Goal: Task Accomplishment & Management: Manage account settings

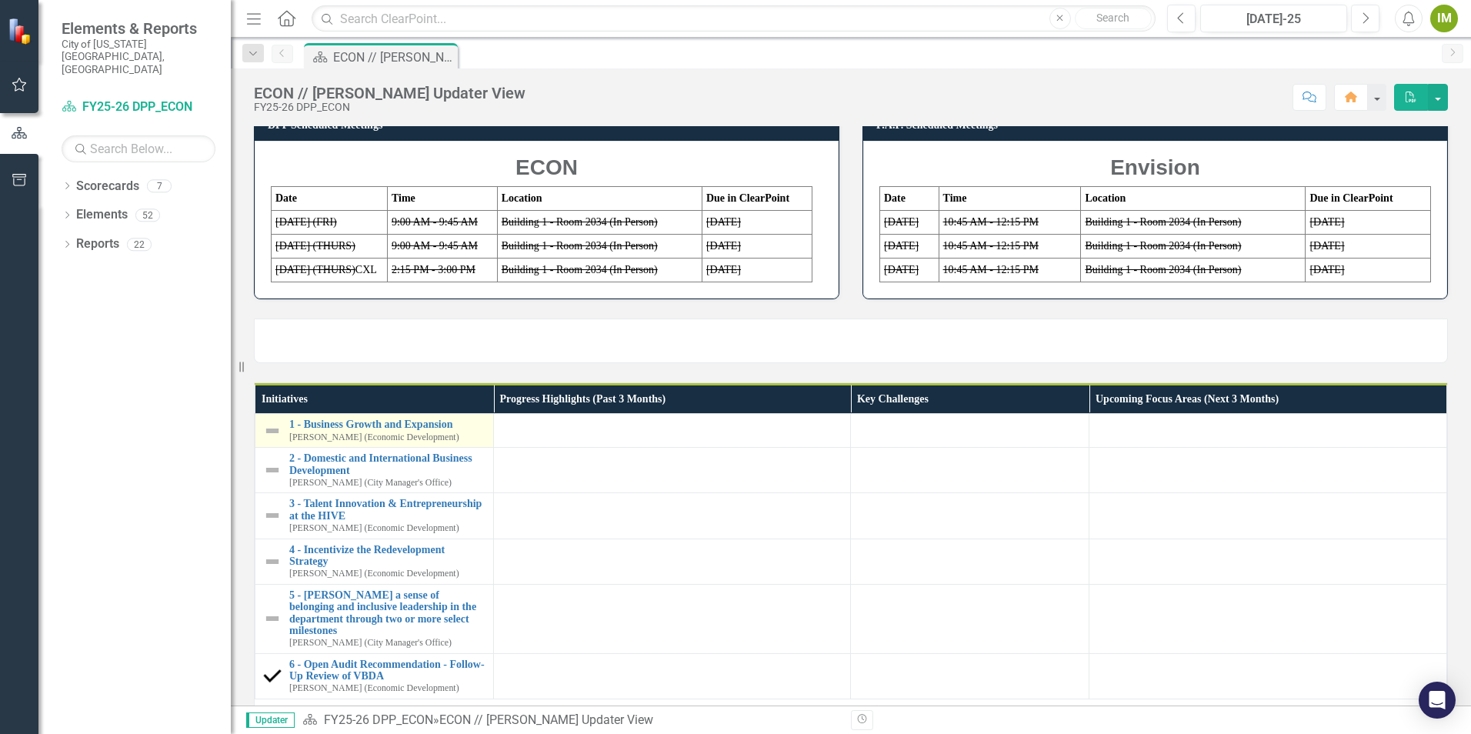
scroll to position [77, 0]
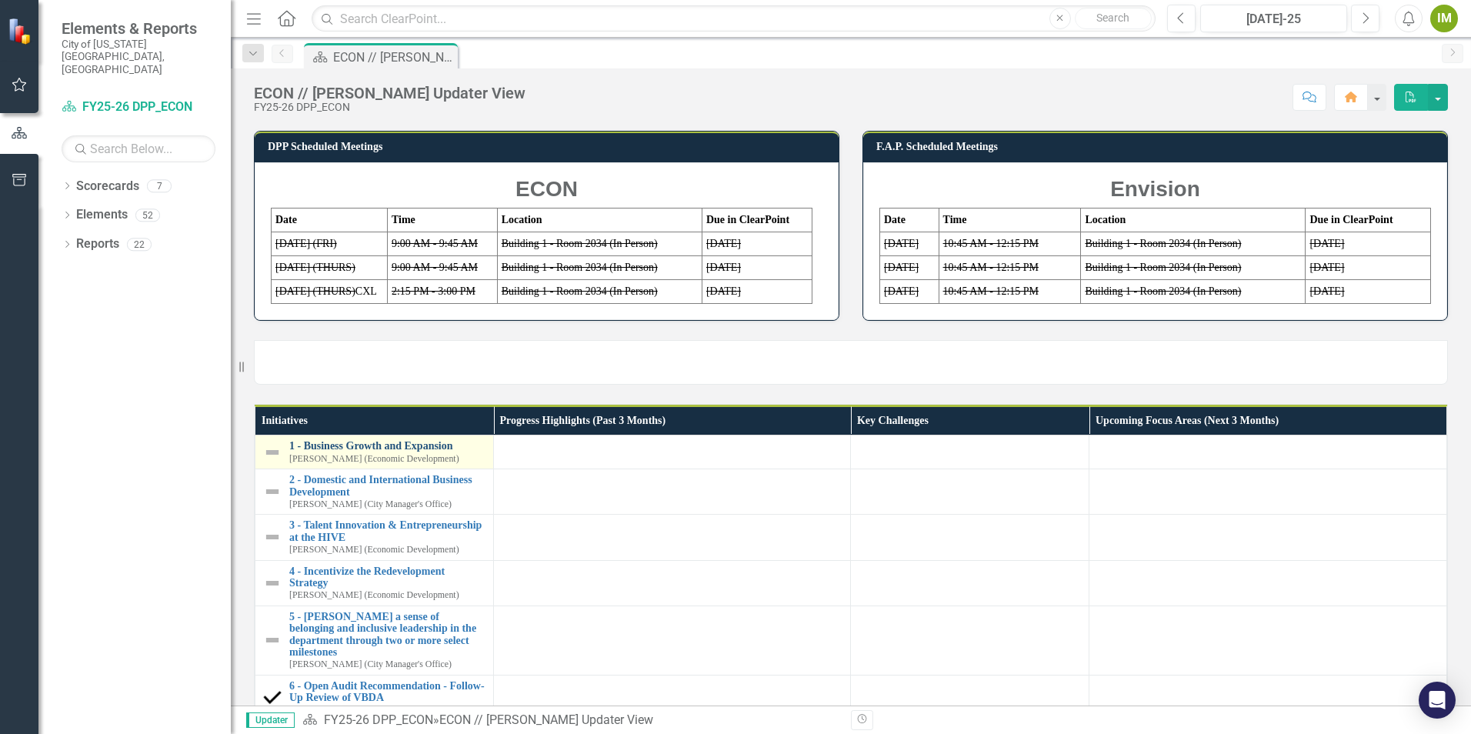
click at [398, 452] on link "1 - Business Growth and Expansion" at bounding box center [387, 446] width 196 height 12
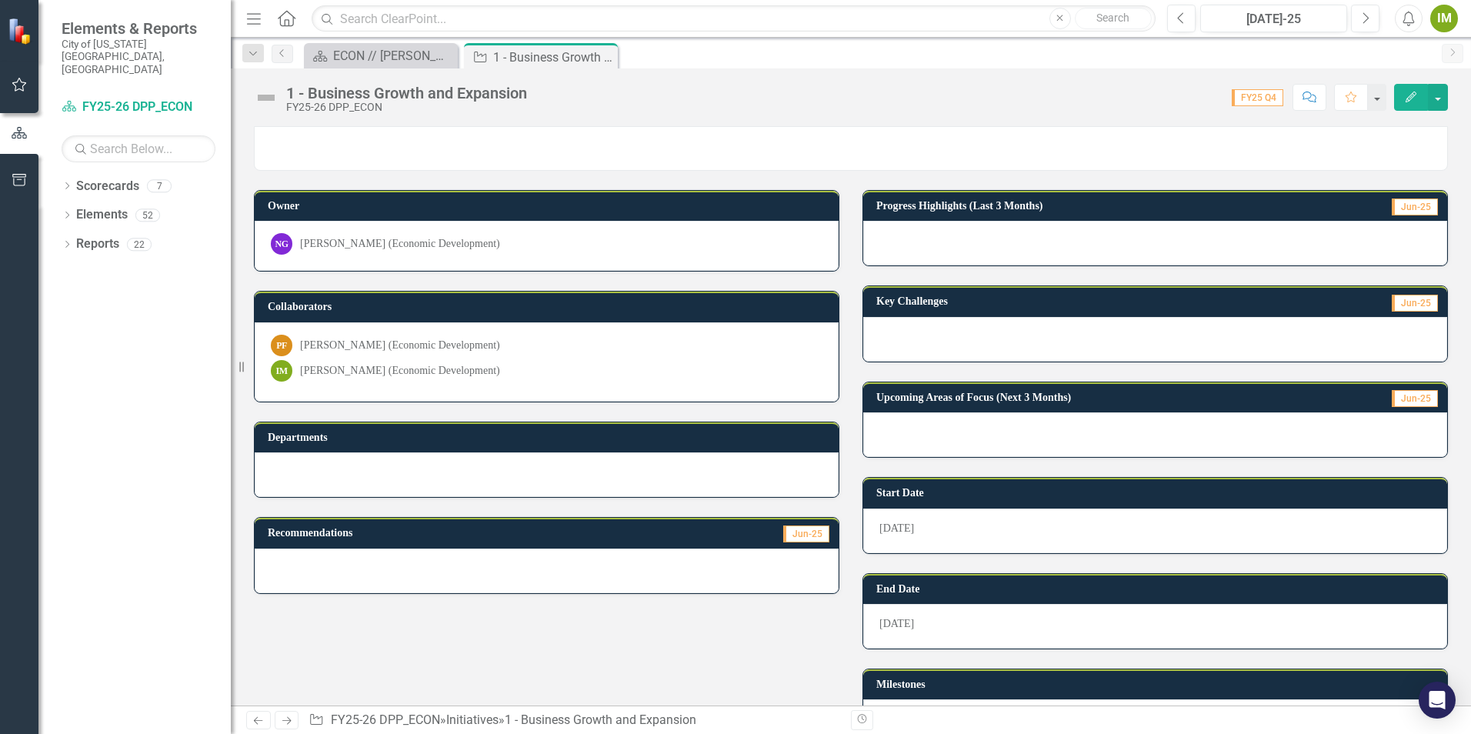
click at [896, 237] on div at bounding box center [1155, 243] width 584 height 45
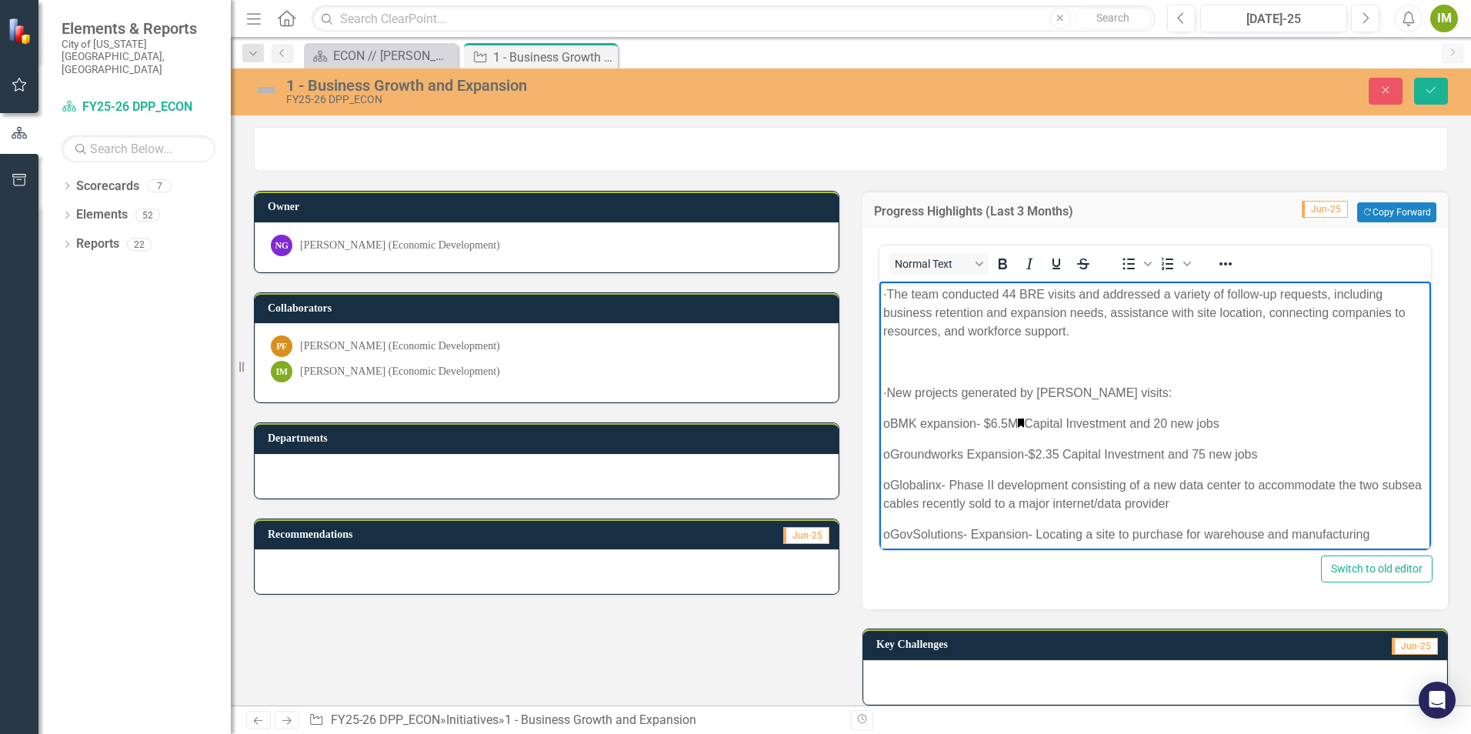
click at [919, 290] on p "· The team conducted 44 BRE visits and addressed a variety of follow-up request…" at bounding box center [1155, 312] width 544 height 55
click at [948, 376] on body "· The team conducted 44 BRE visits and addressed a variety of follow-up request…" at bounding box center [1156, 633] width 552 height 703
click at [949, 362] on p "Rich Text Area. Press ALT-0 for help." at bounding box center [1155, 362] width 544 height 18
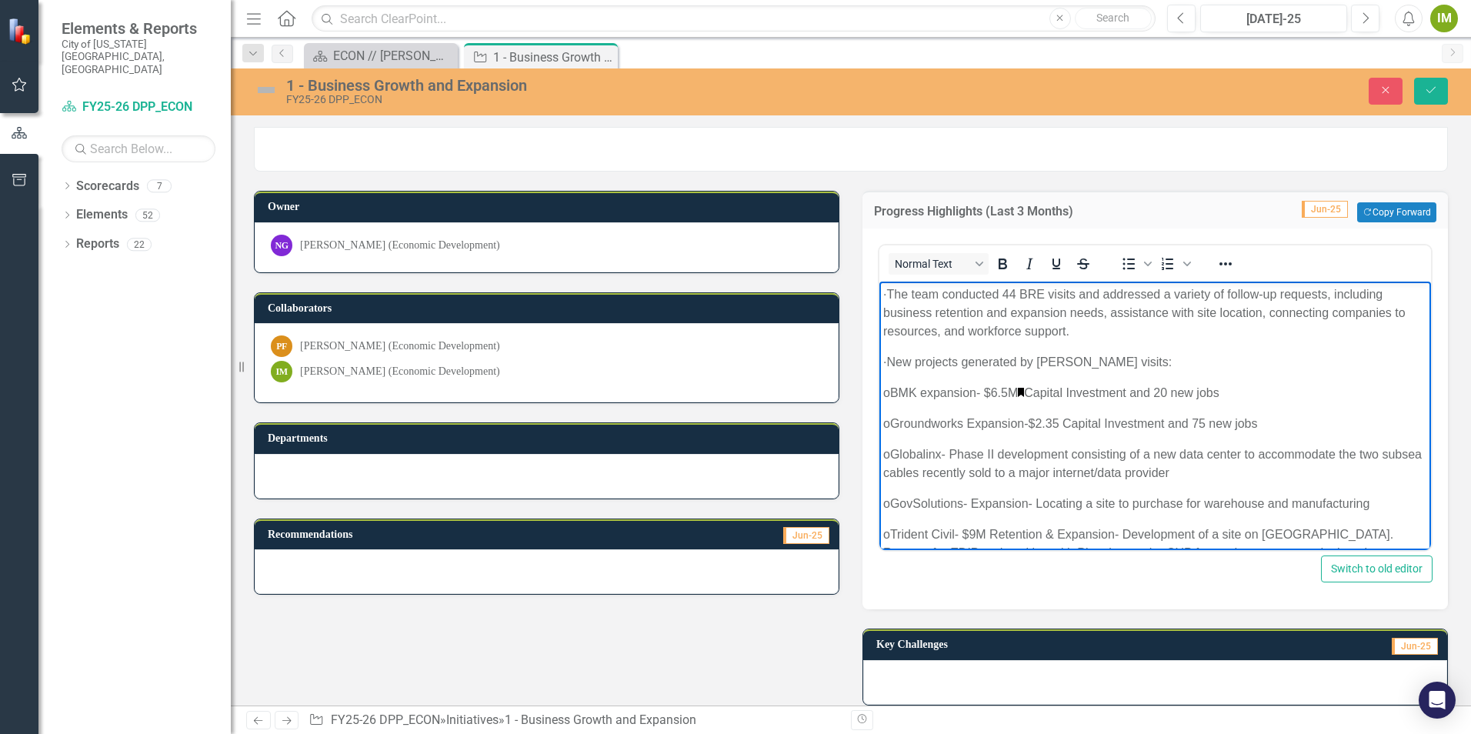
click at [918, 347] on body "· The team conducted 44 BRE visits and addressed a variety of follow-up request…" at bounding box center [1156, 618] width 552 height 673
click at [919, 359] on p "· New projects generated by [PERSON_NAME] visits:" at bounding box center [1155, 362] width 544 height 18
click at [1192, 356] on p "· New projects generated by [PERSON_NAME] visits:" at bounding box center [1155, 362] width 544 height 18
click at [1039, 391] on p "o BMK expansion- $6.5M Capital Investment and 20 new jobs" at bounding box center [1155, 393] width 544 height 18
click at [1040, 393] on p "o BMK expansion- $6.5M Capital Investment and 20 new jobs" at bounding box center [1155, 393] width 544 height 18
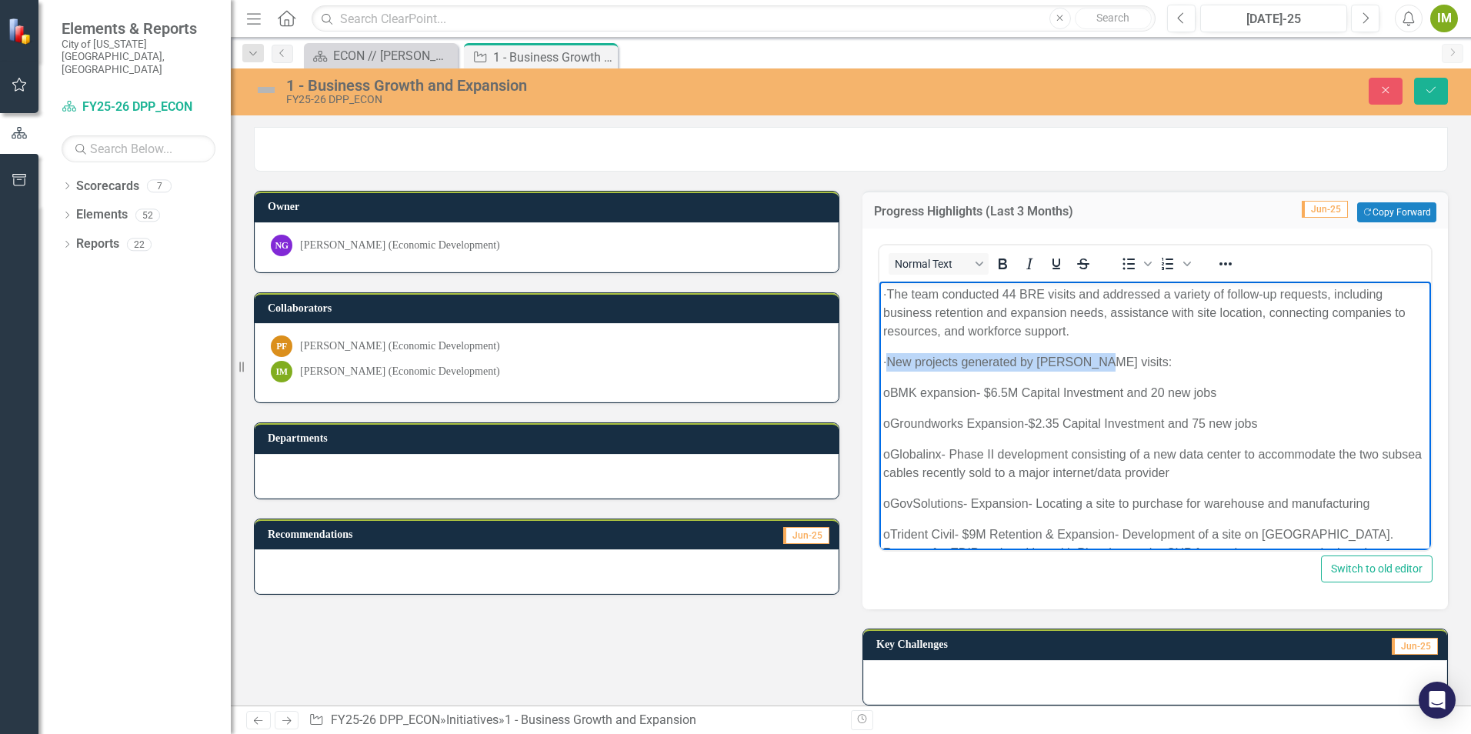
drag, startPoint x: 892, startPoint y: 359, endPoint x: 1094, endPoint y: 359, distance: 202.4
click at [1094, 359] on p "· New projects generated by [PERSON_NAME] visits:" at bounding box center [1155, 362] width 544 height 18
click at [999, 262] on icon "Bold" at bounding box center [1002, 264] width 18 height 18
click at [1203, 366] on p "· New projects generated by [PERSON_NAME] visits :" at bounding box center [1155, 362] width 544 height 18
drag, startPoint x: 1008, startPoint y: 294, endPoint x: 1079, endPoint y: 294, distance: 70.8
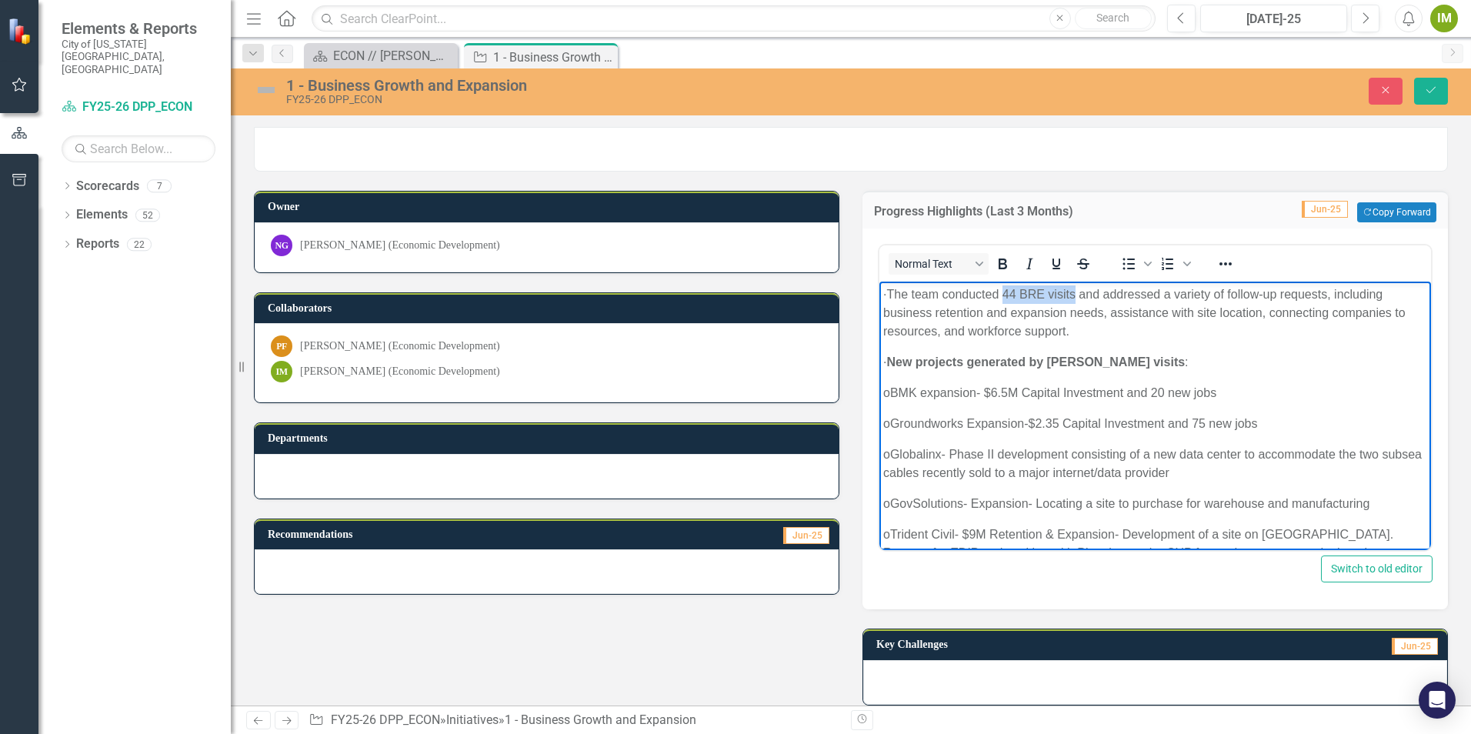
click at [1079, 294] on p "· The team conducted 44 BRE visits and addressed a variety of follow-up request…" at bounding box center [1155, 312] width 544 height 55
click at [1000, 266] on icon "Bold" at bounding box center [1002, 264] width 18 height 18
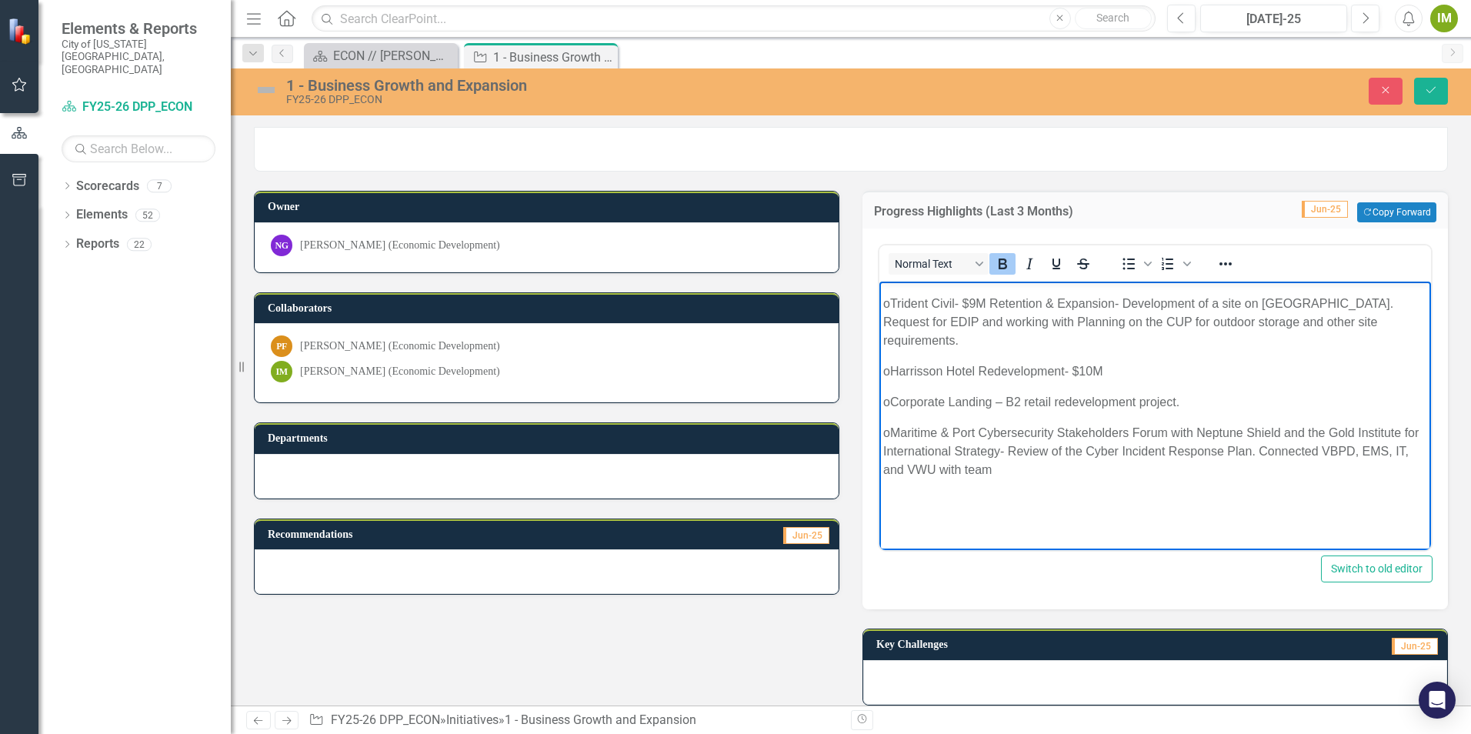
scroll to position [308, 0]
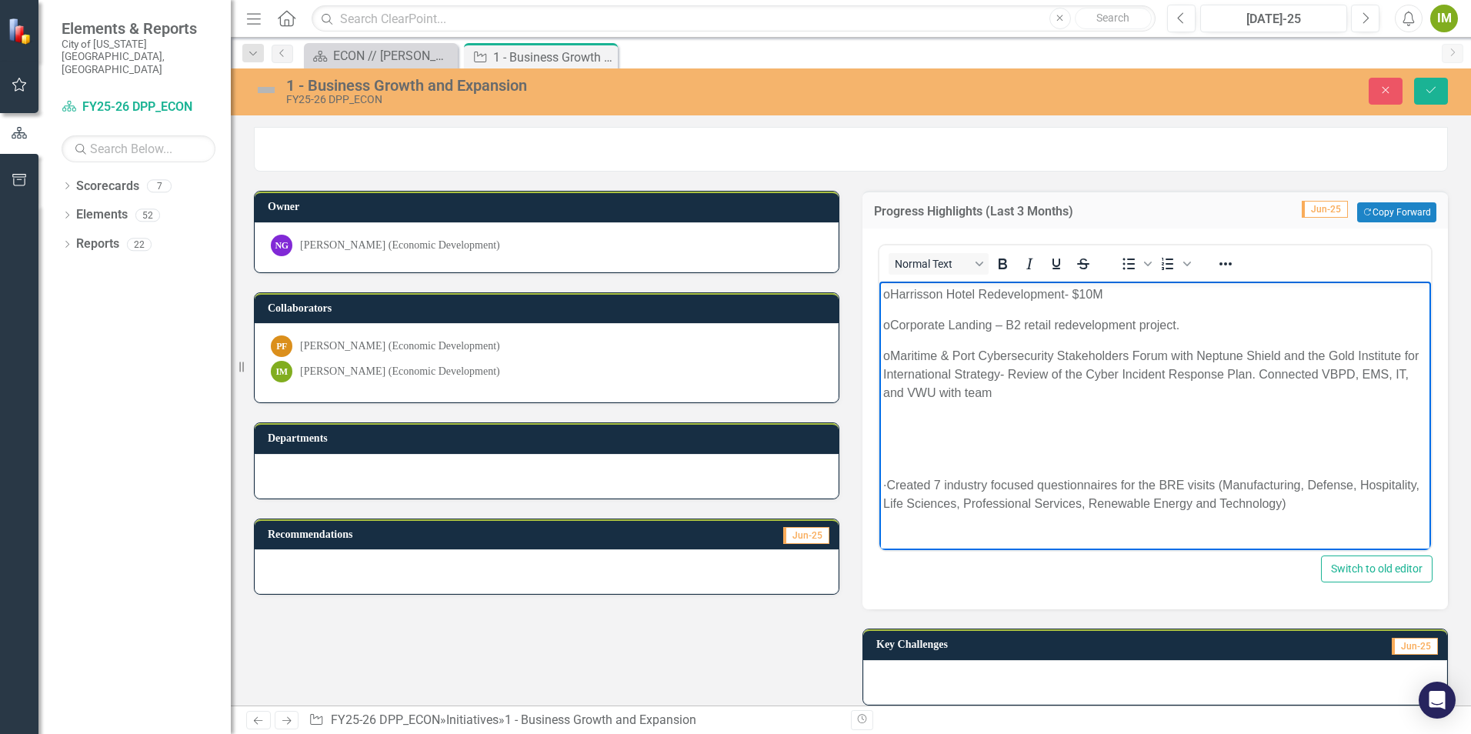
click at [913, 446] on p "Rich Text Area. Press ALT-0 for help." at bounding box center [1155, 455] width 544 height 18
click at [907, 447] on body "· The team conducted 44 BRE visits and addressed a variety of follow-up request…" at bounding box center [1156, 310] width 552 height 673
click at [913, 446] on p "Rich Text Area. Press ALT-0 for help." at bounding box center [1155, 455] width 544 height 18
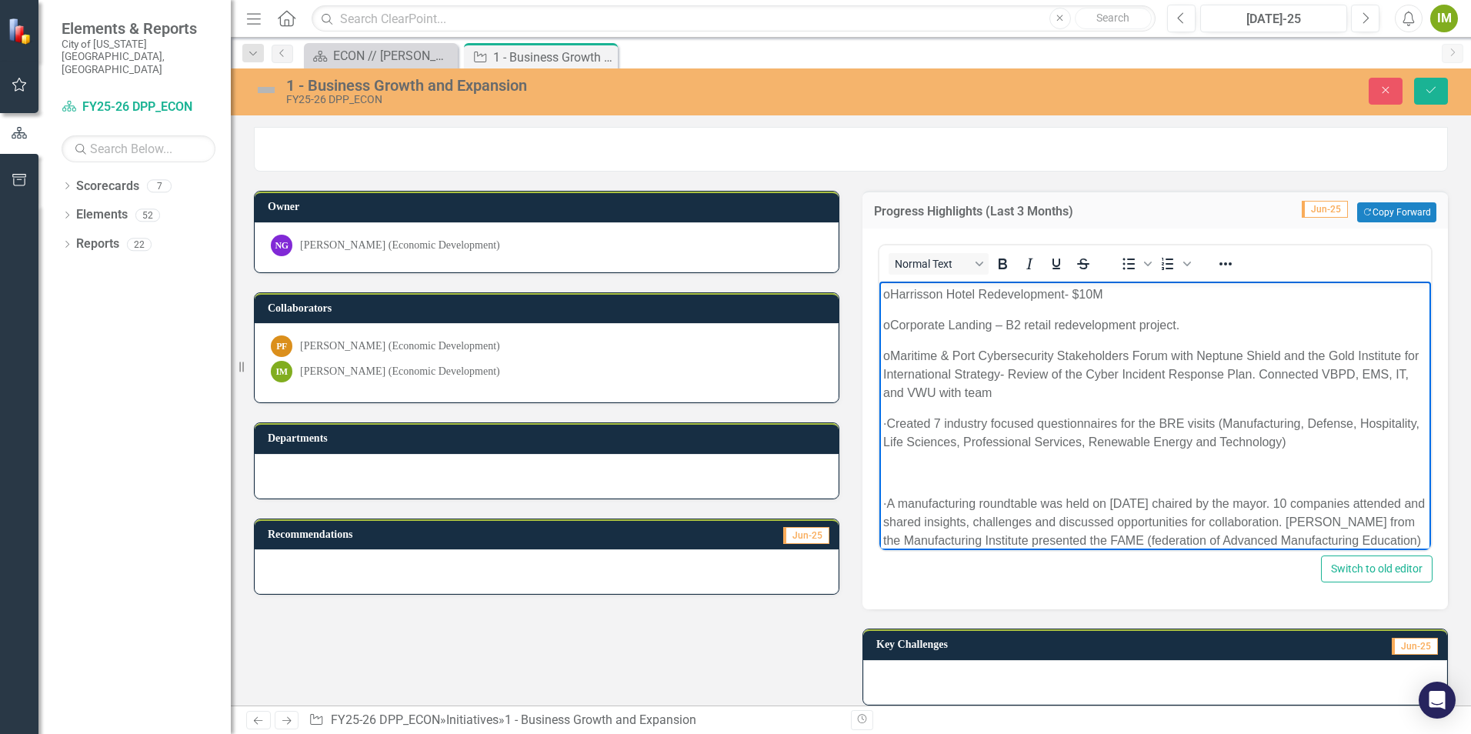
click at [919, 415] on p "· Created 7 industry focused questionnaires for the BRE visits (Manufacturing, …" at bounding box center [1155, 433] width 544 height 37
click at [925, 469] on body "· The team conducted 44 BRE visits and addressed a variety of follow-up request…" at bounding box center [1156, 279] width 552 height 611
click at [929, 464] on p "Rich Text Area. Press ALT-0 for help." at bounding box center [1155, 473] width 544 height 18
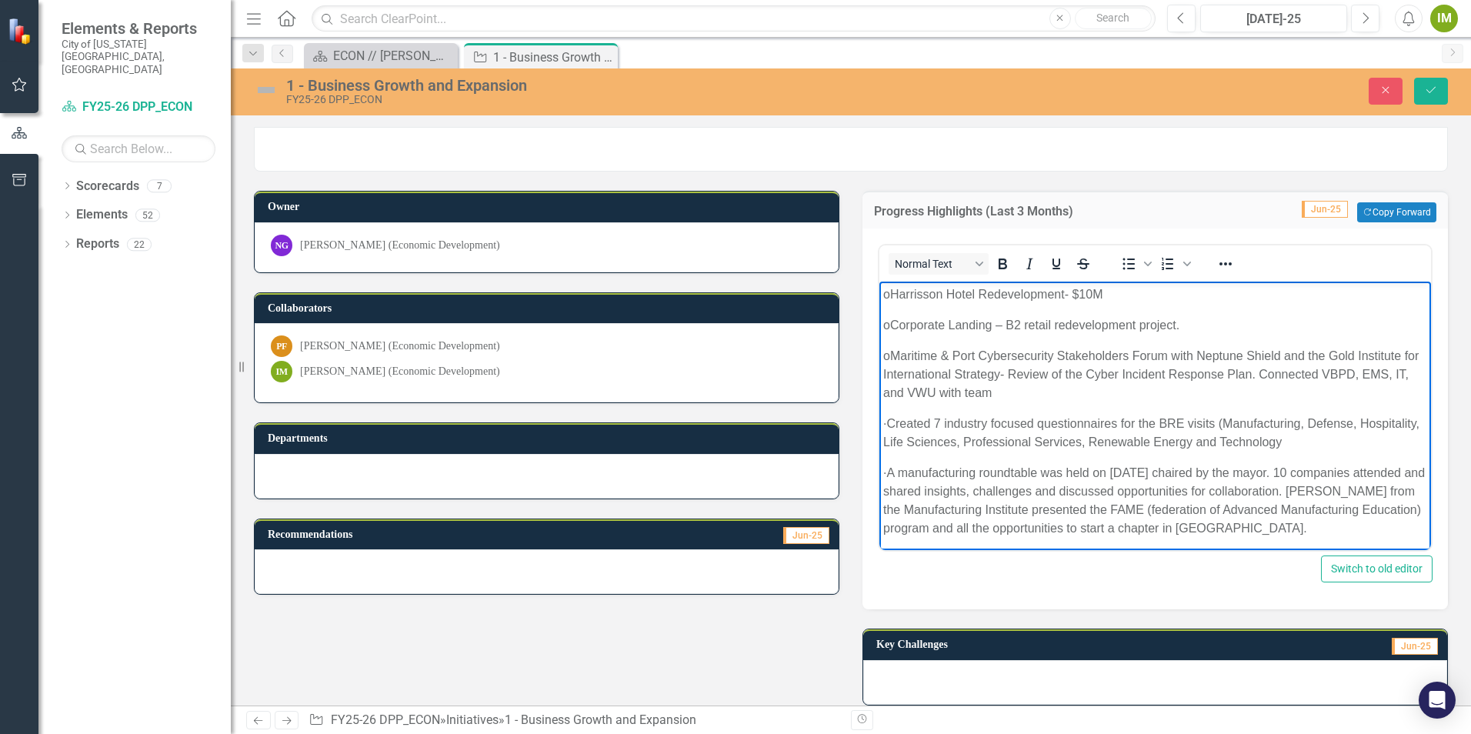
click at [917, 464] on p "· A manufacturing roundtable was held on [DATE] chaired by the mayor. 10 compan…" at bounding box center [1155, 501] width 544 height 74
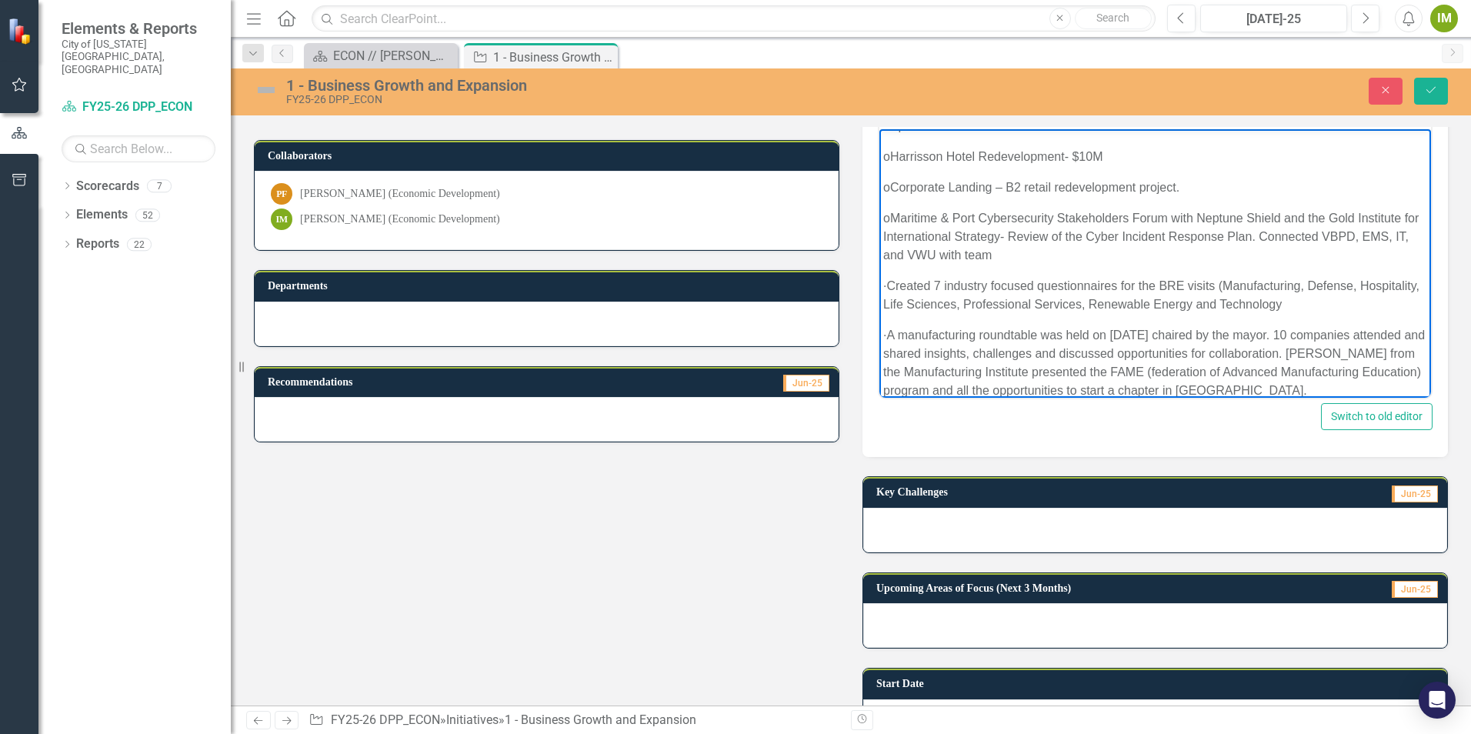
scroll to position [154, 0]
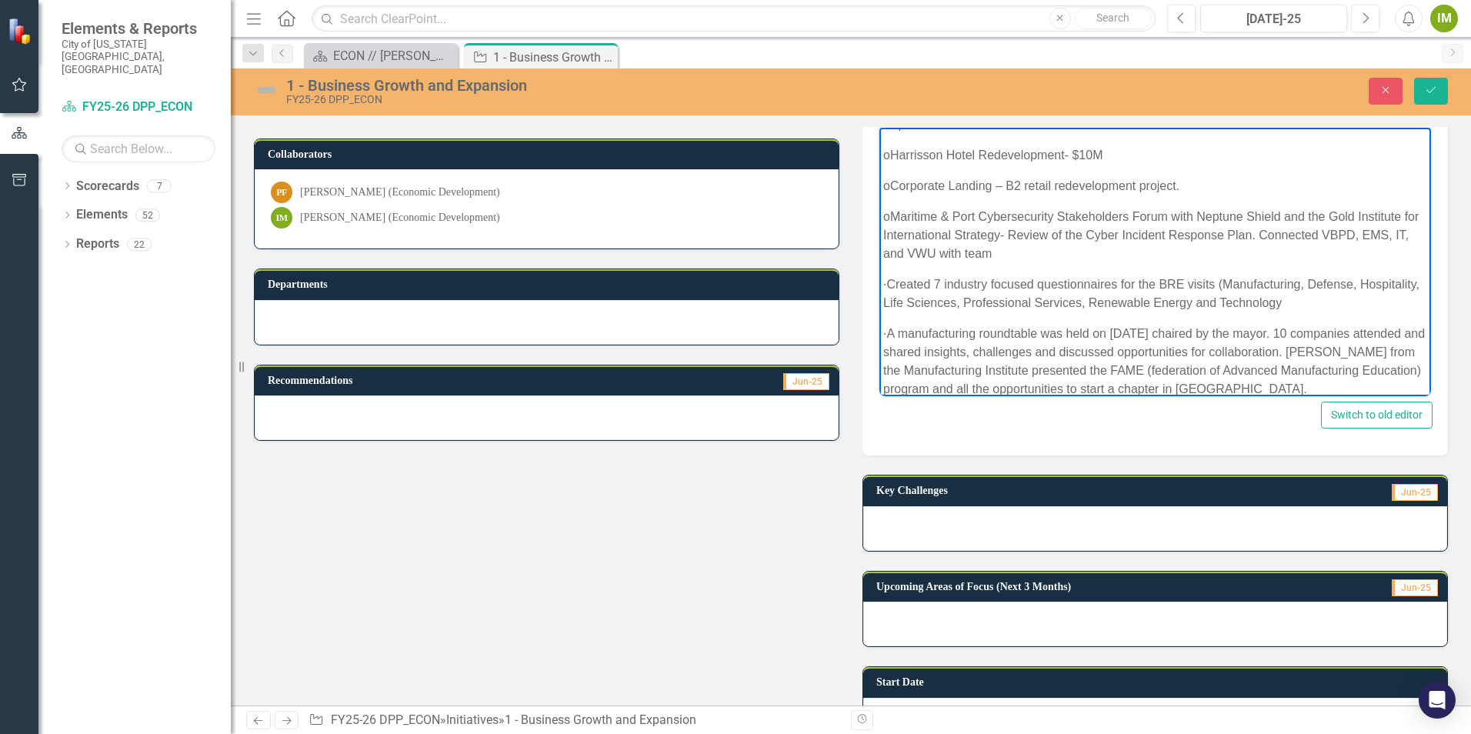
click at [1340, 376] on p "· A manufacturing roundtable was held on [DATE] chaired by the mayor. 10 compan…" at bounding box center [1155, 362] width 544 height 74
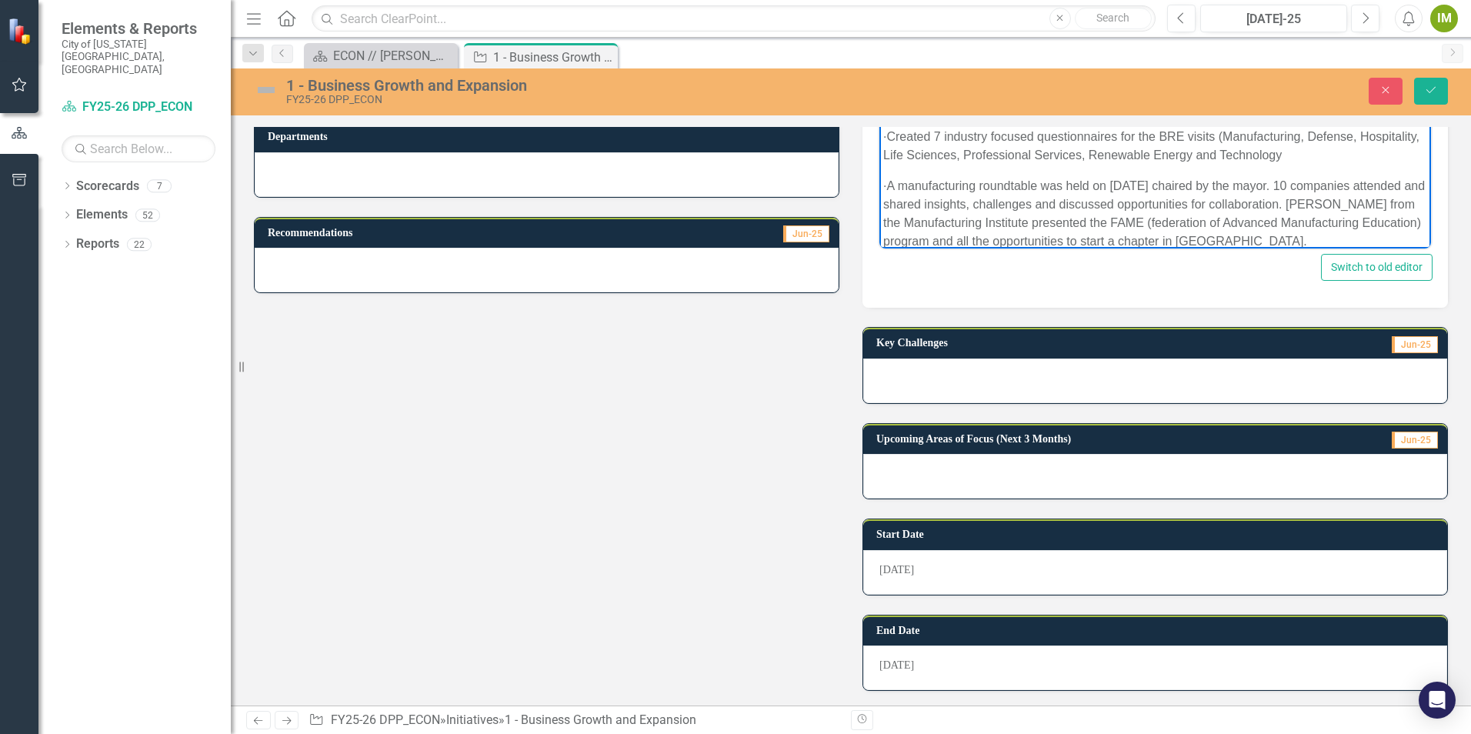
scroll to position [308, 0]
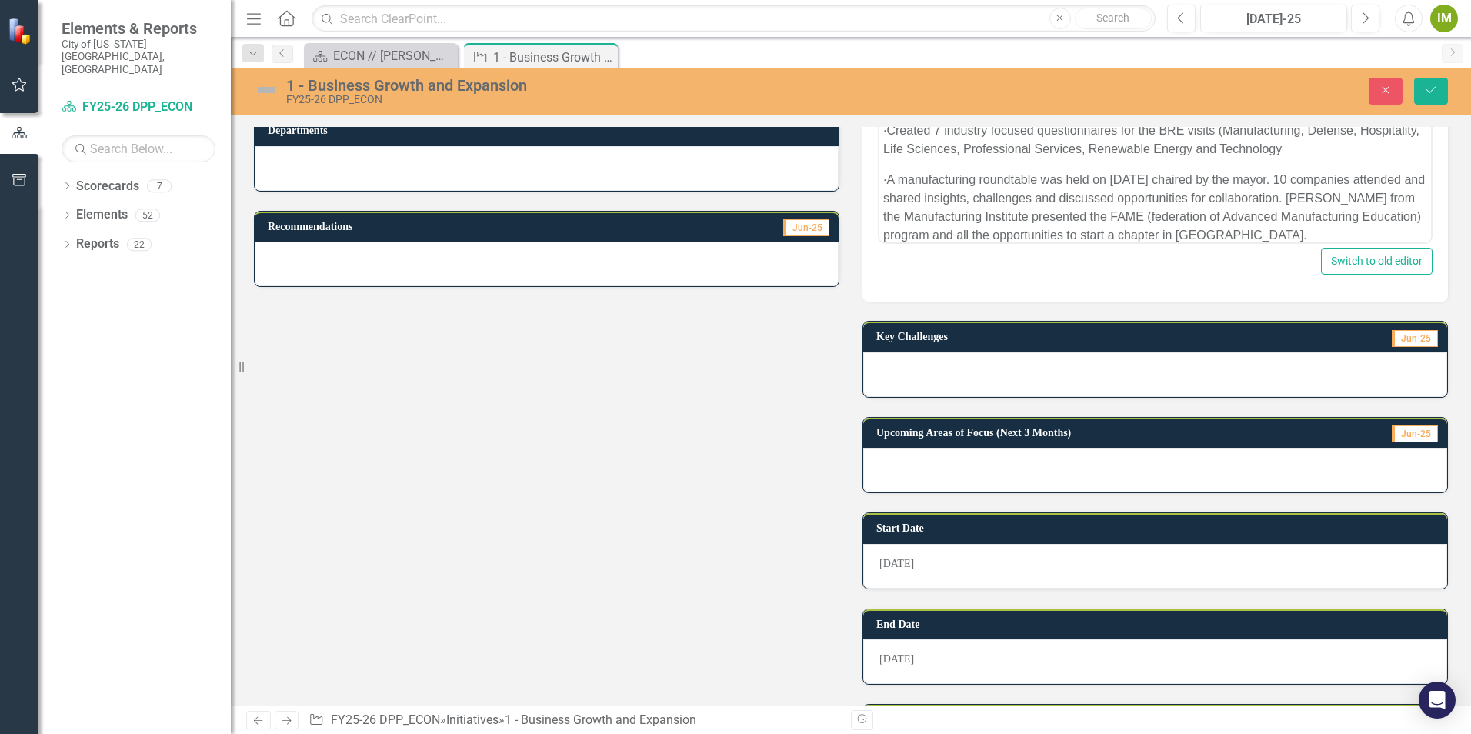
click at [876, 459] on div at bounding box center [1155, 470] width 584 height 45
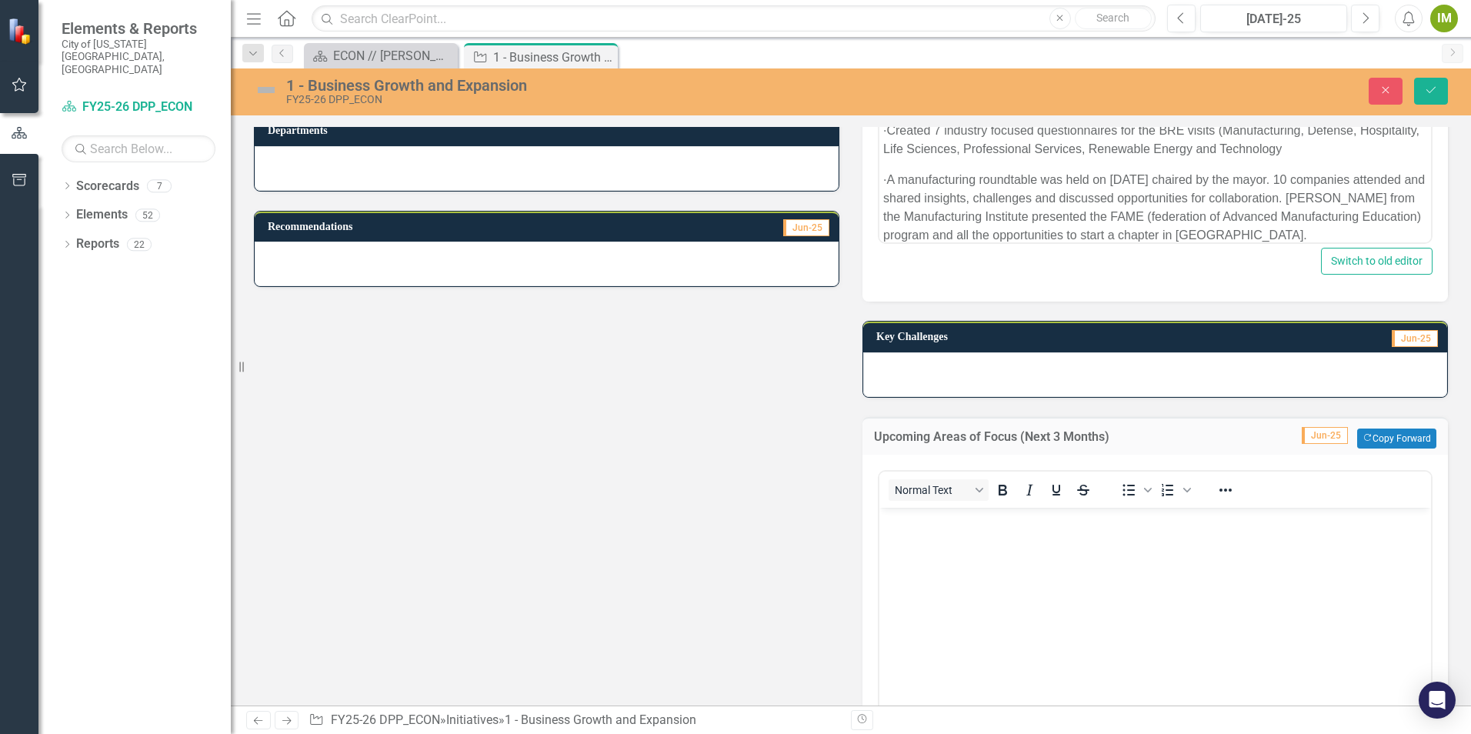
scroll to position [0, 0]
click at [909, 539] on body "Rich Text Area. Press ALT-0 for help." at bounding box center [1156, 622] width 552 height 231
click at [887, 526] on p "Rich Text Area. Press ALT-0 for help." at bounding box center [1155, 520] width 544 height 18
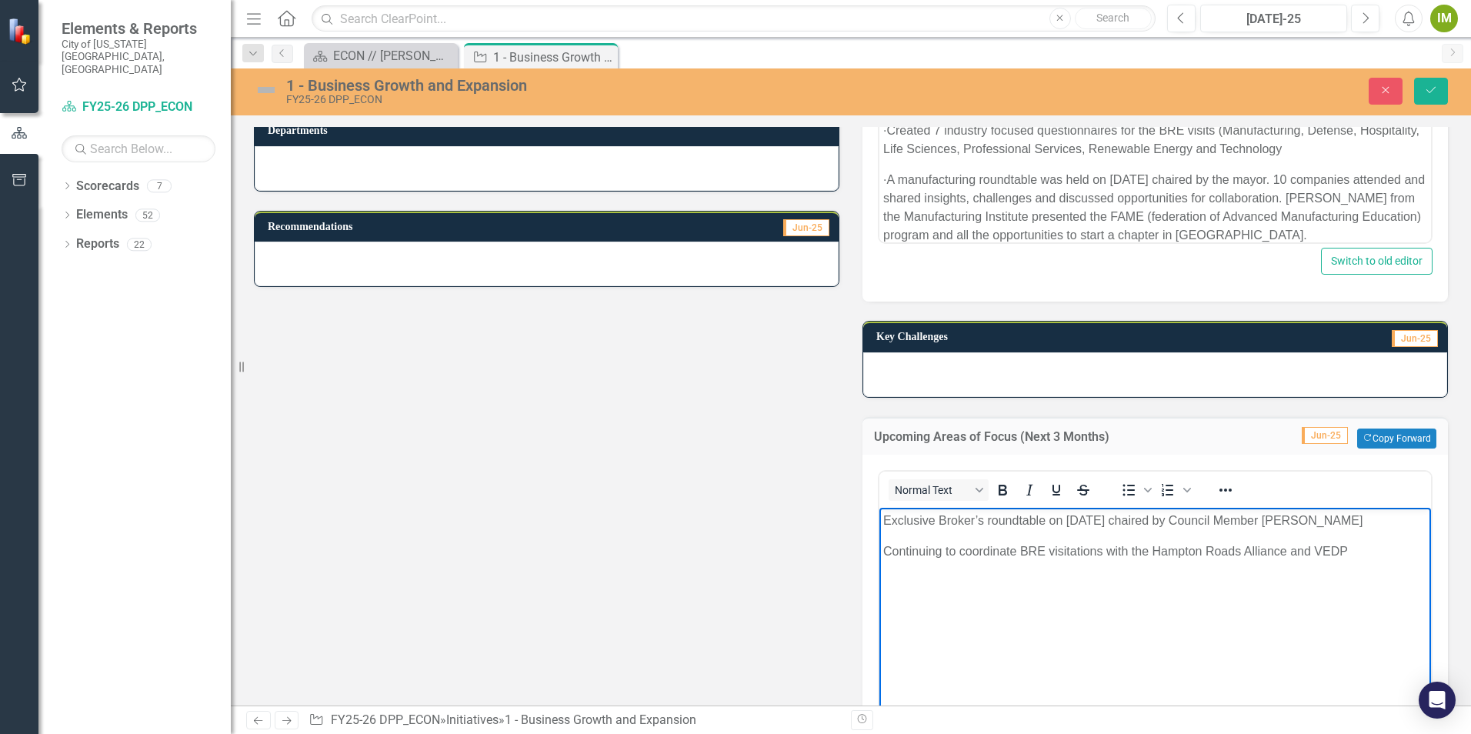
click at [882, 516] on body "Exclusive Broker’s roundtable on [DATE] chaired by Council Member [PERSON_NAME]…" at bounding box center [1156, 622] width 552 height 231
click at [886, 552] on p "Continuing to coordinate BRE visitations with the Hampton Roads Alliance and VE…" at bounding box center [1155, 551] width 544 height 18
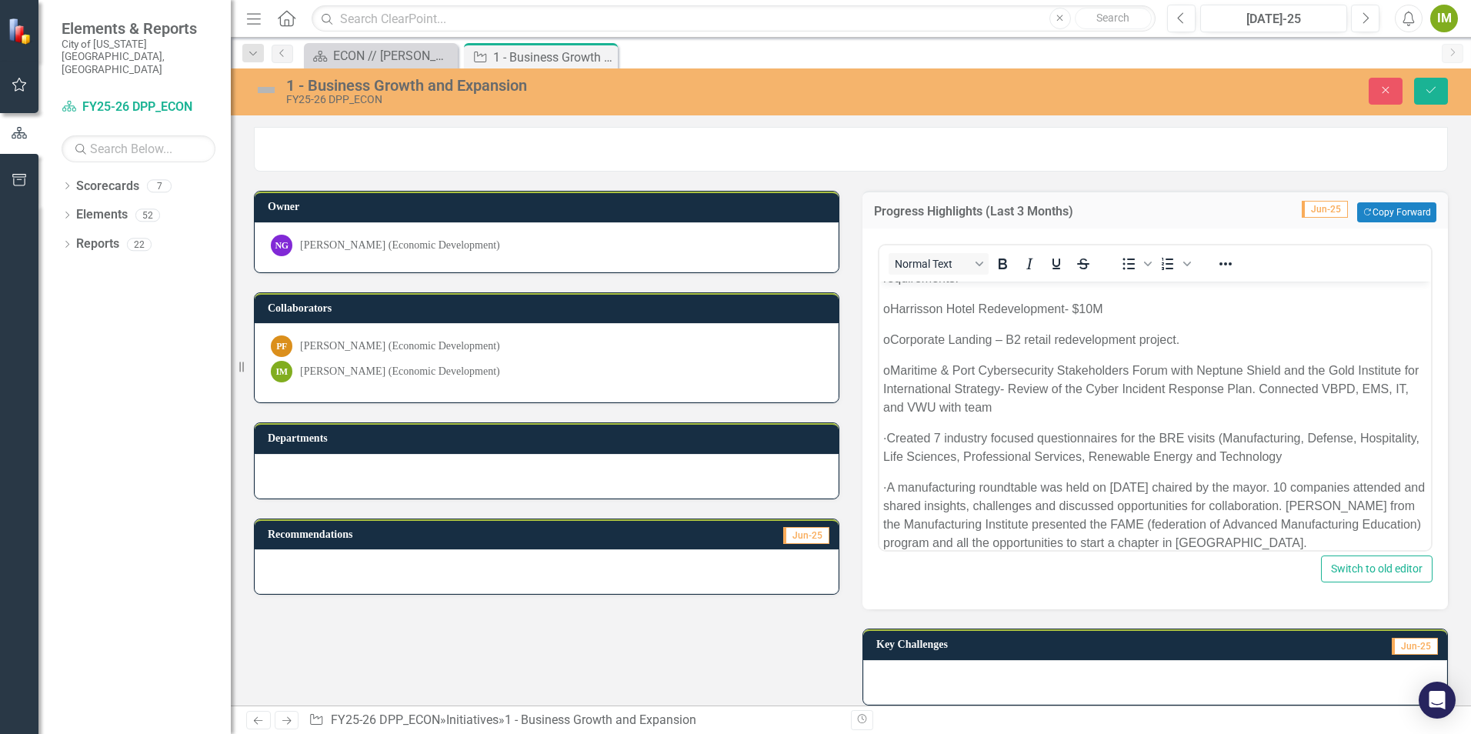
click at [1432, 89] on icon "Save" at bounding box center [1431, 90] width 14 height 11
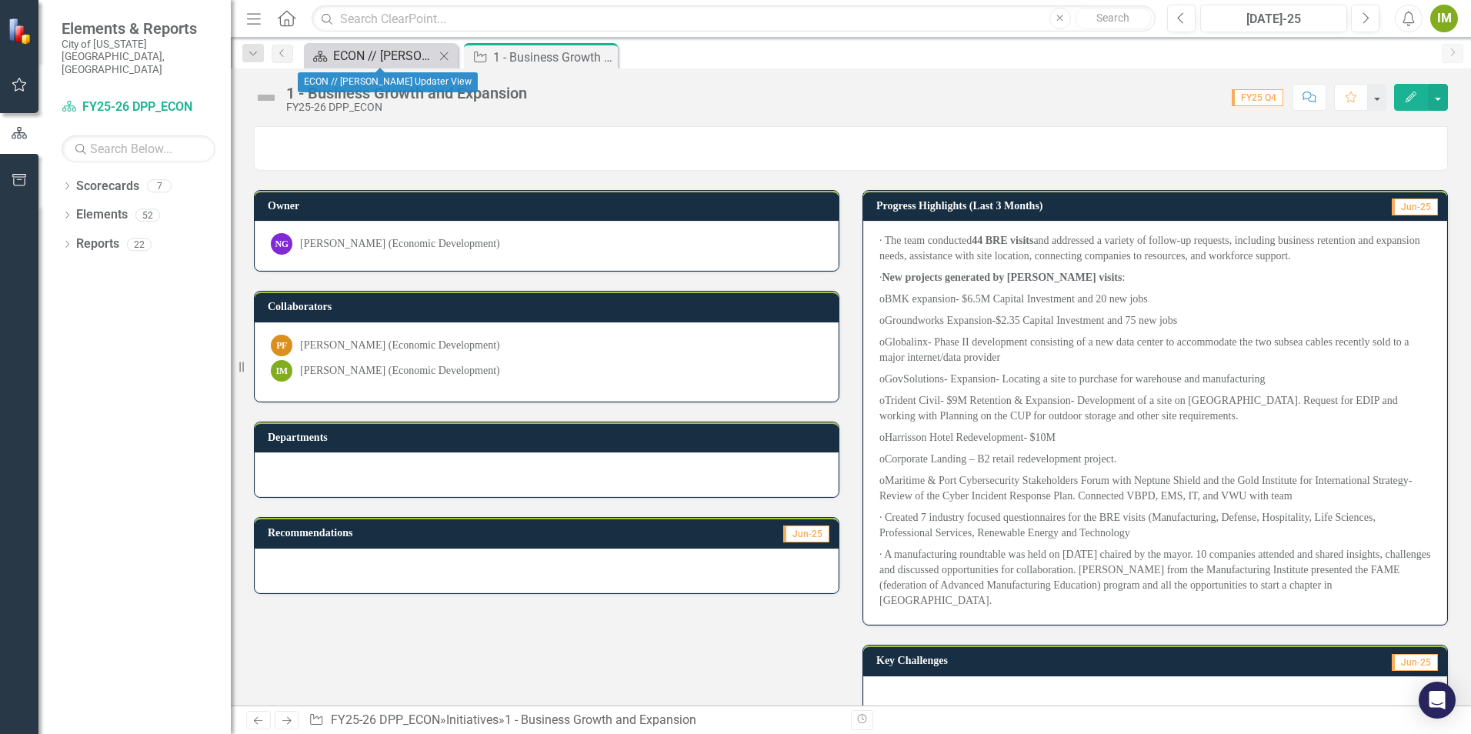
click at [382, 55] on div "ECON // [PERSON_NAME] Updater View" at bounding box center [384, 55] width 102 height 19
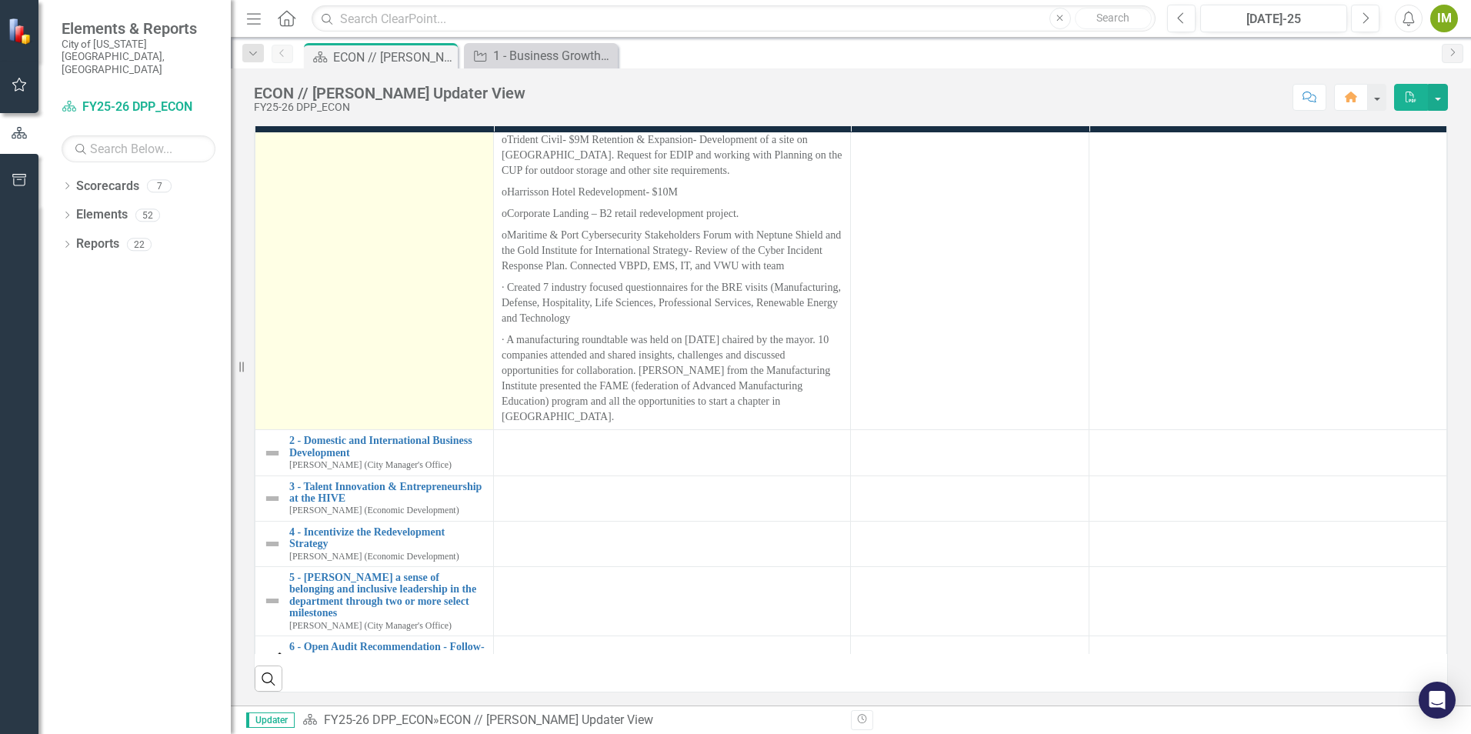
scroll to position [385, 0]
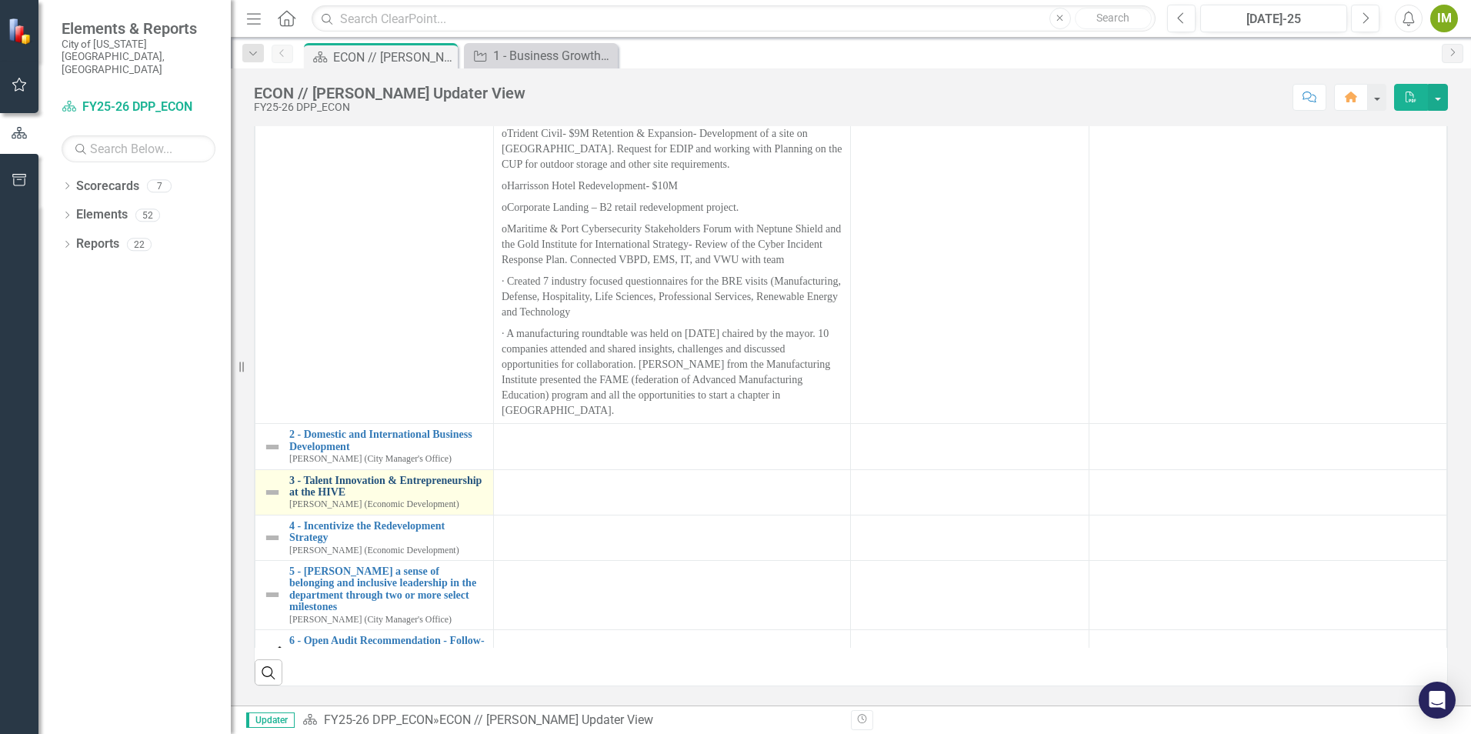
click at [382, 499] on link "3 - Talent Innovation & Entrepreneurship at the HIVE" at bounding box center [387, 487] width 196 height 24
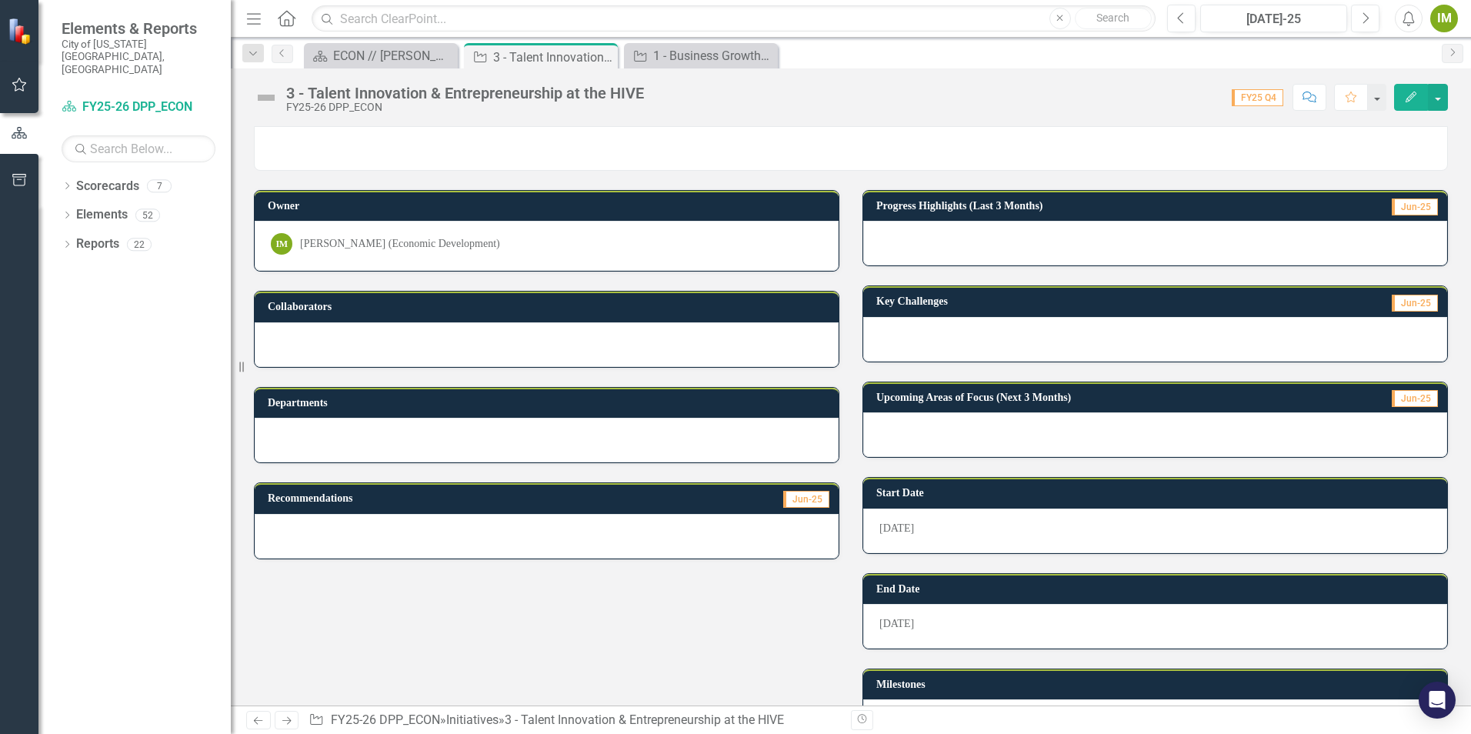
click at [960, 235] on div at bounding box center [1155, 243] width 584 height 45
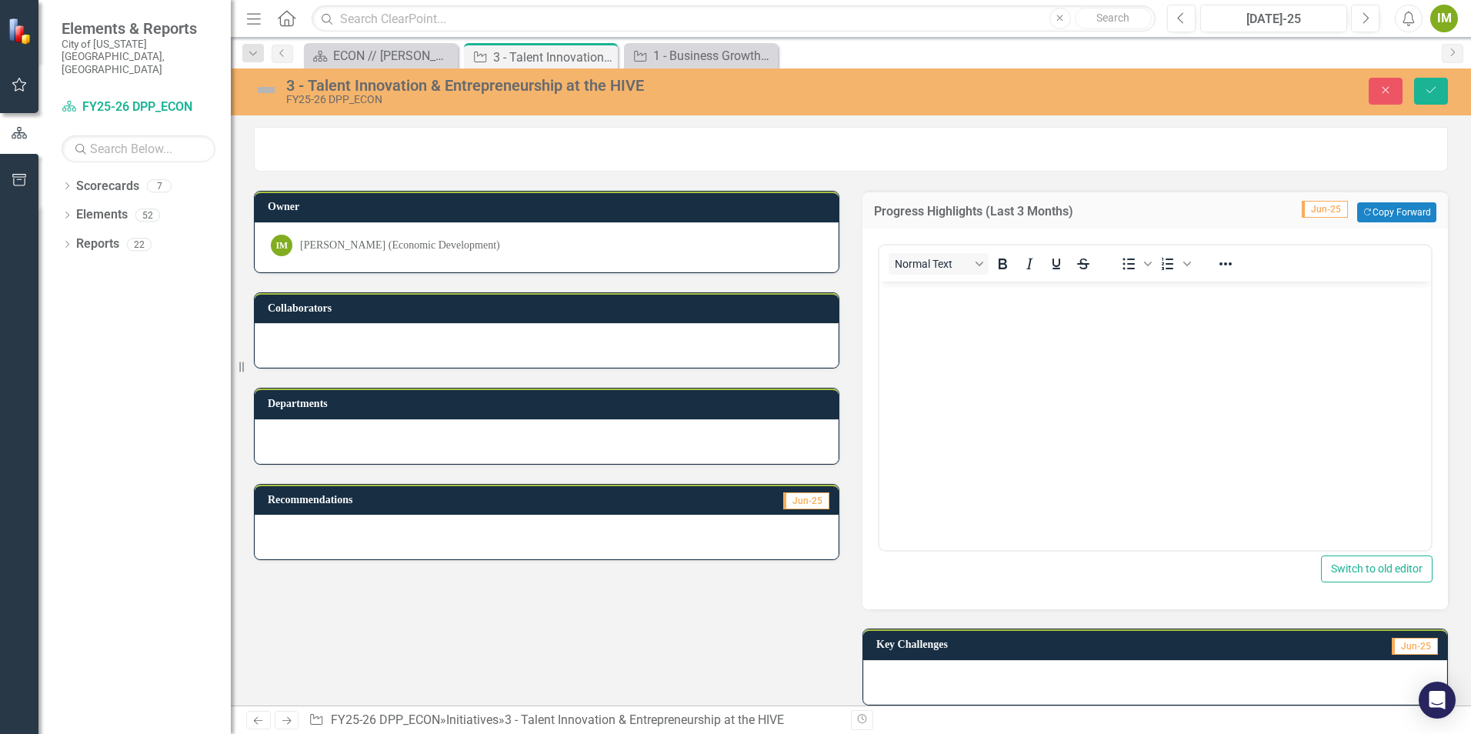
click at [907, 301] on p "Rich Text Area. Press ALT-0 for help." at bounding box center [1155, 294] width 544 height 18
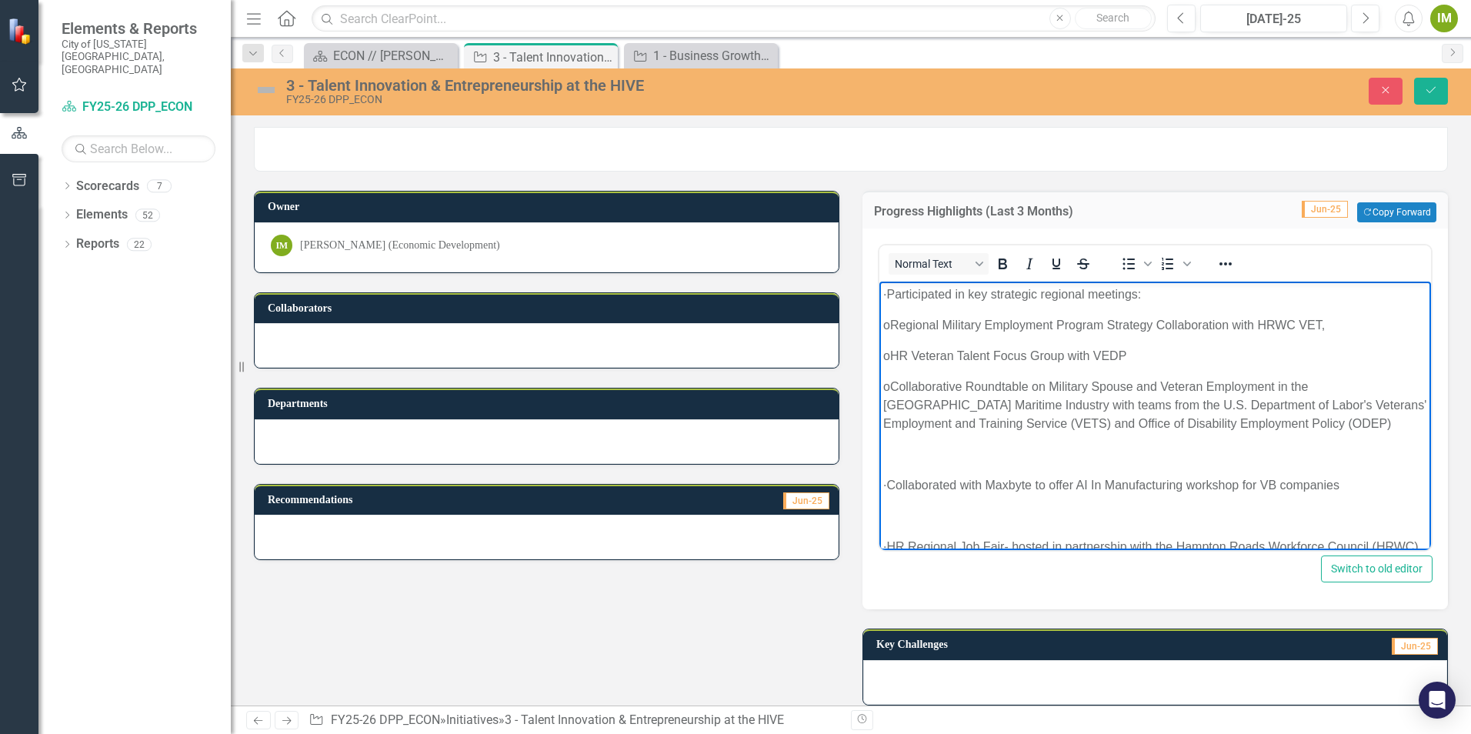
click at [917, 293] on p "· Participated in key strategic regional meetings:" at bounding box center [1155, 294] width 544 height 18
drag, startPoint x: 920, startPoint y: 480, endPoint x: 983, endPoint y: 546, distance: 91.4
click at [920, 484] on p "· Collaborated with Maxbyte to offer AI In Manufacturing workshop for VB compan…" at bounding box center [1155, 485] width 544 height 18
click at [936, 452] on p "Rich Text Area. Press ALT-0 for help." at bounding box center [1155, 455] width 544 height 18
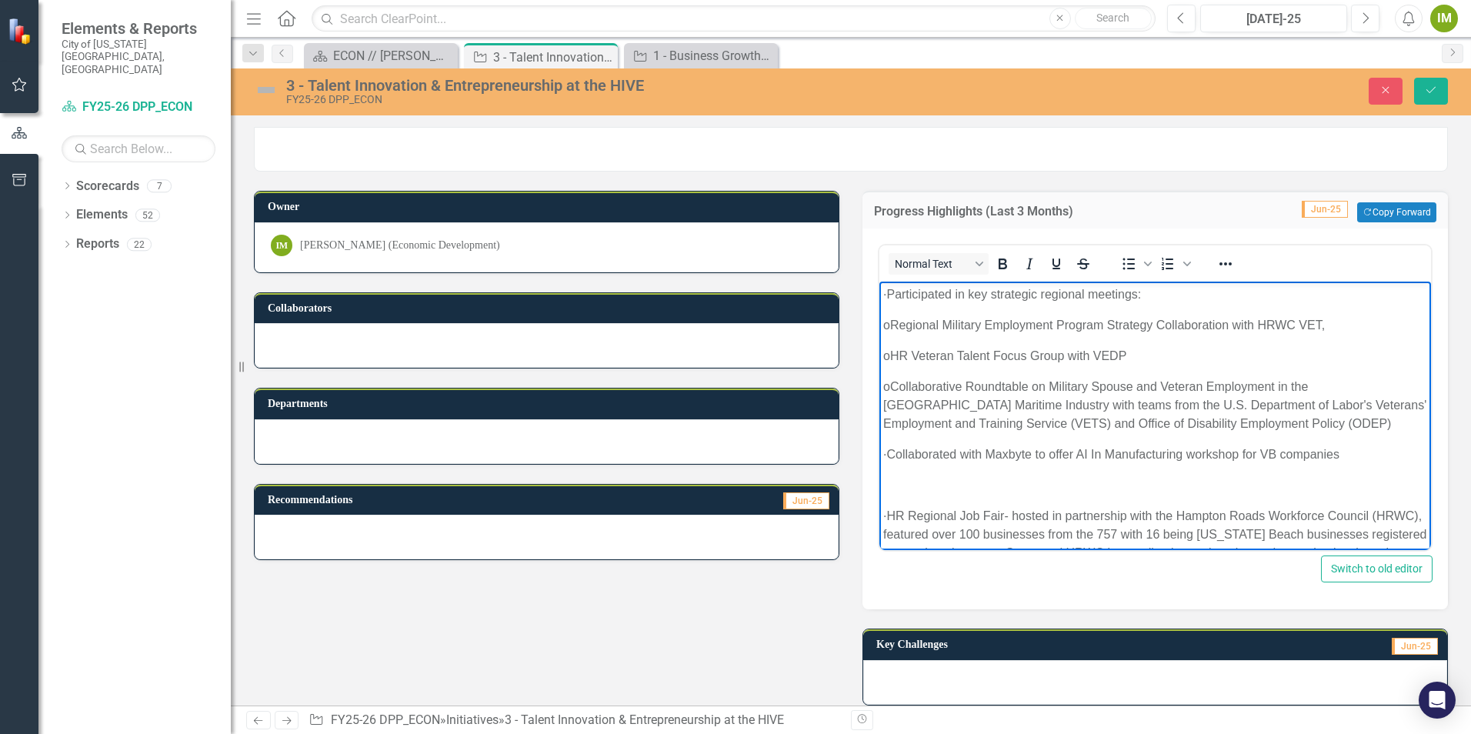
click at [933, 494] on p "Rich Text Area. Press ALT-0 for help." at bounding box center [1155, 485] width 544 height 18
click at [914, 489] on p "Rich Text Area. Press ALT-0 for help." at bounding box center [1155, 485] width 544 height 18
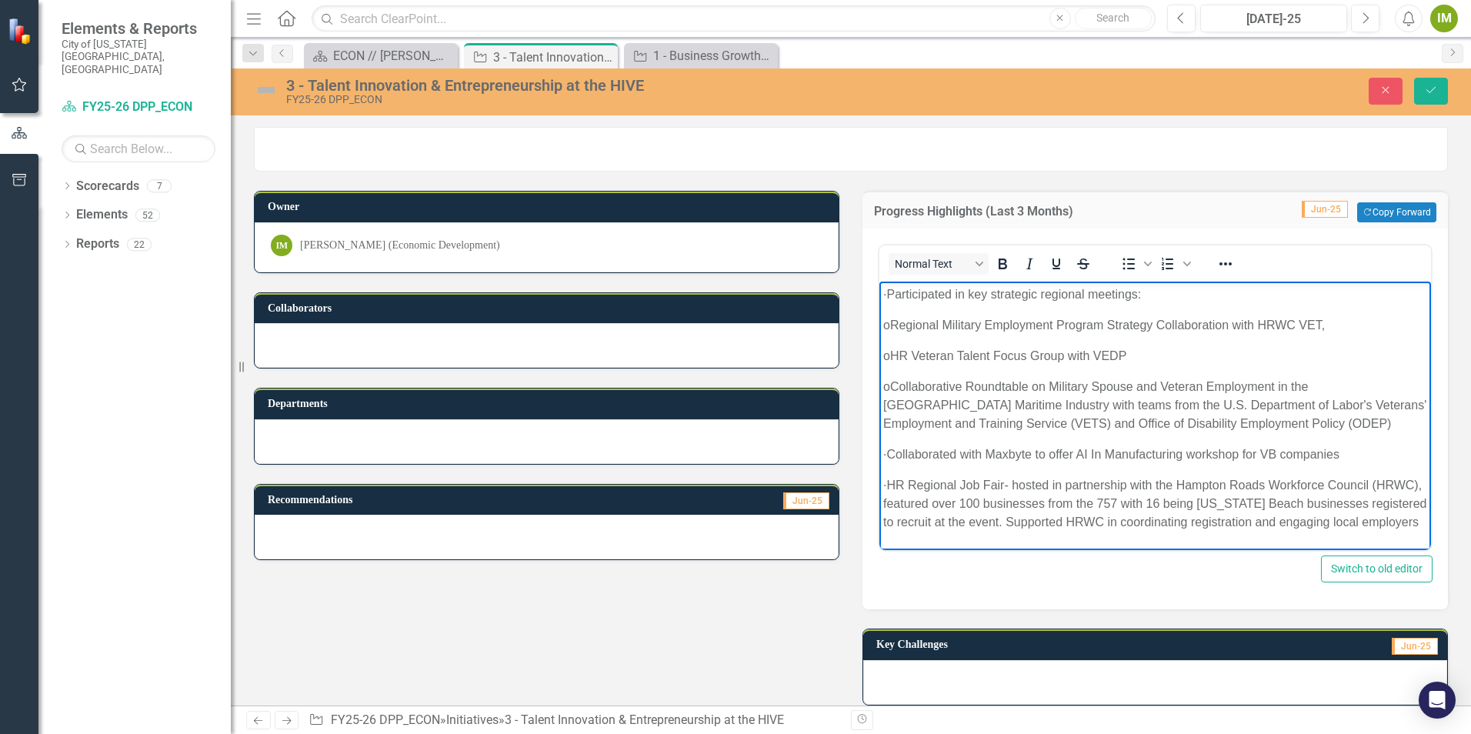
click at [920, 480] on p "· HR Regional Job Fair- hosted in partnership with the Hampton Roads Workforce …" at bounding box center [1155, 503] width 544 height 55
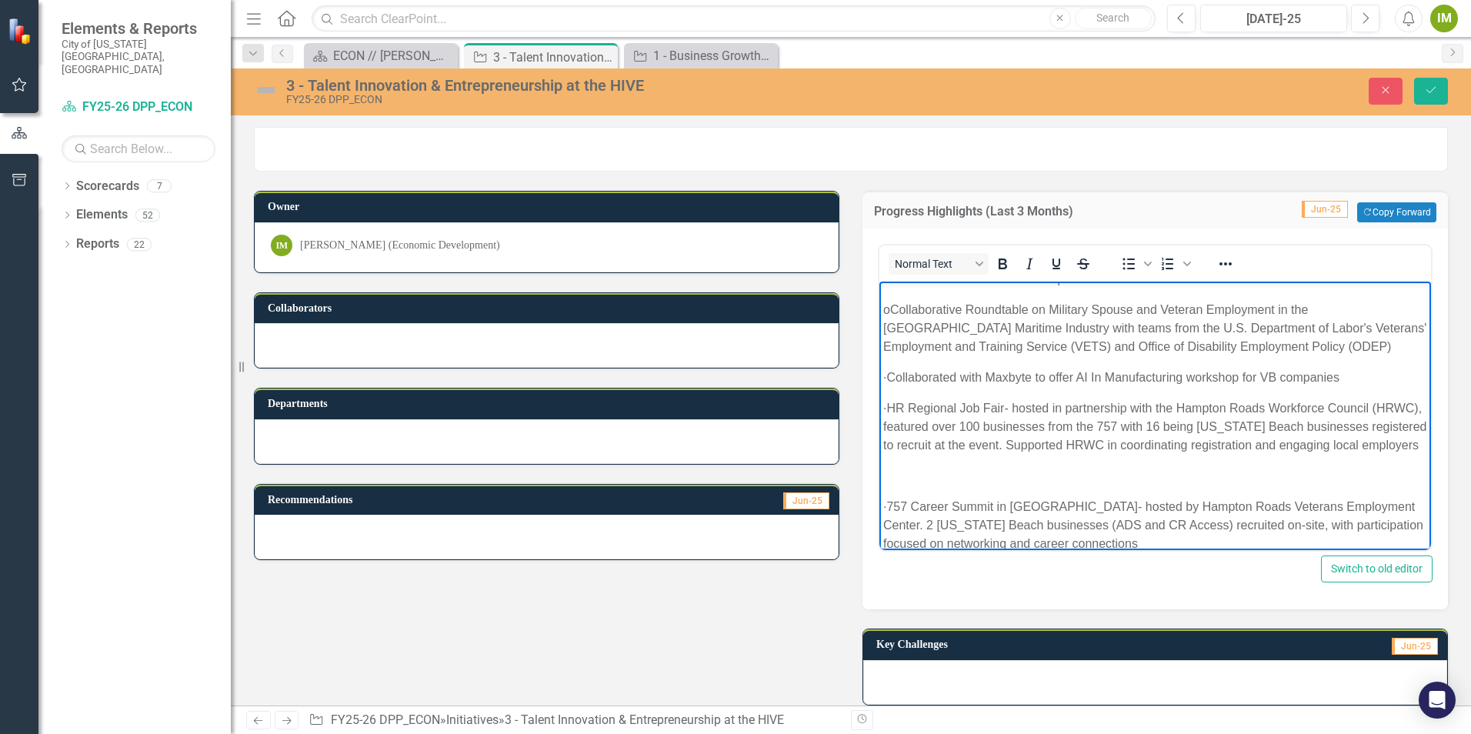
scroll to position [154, 0]
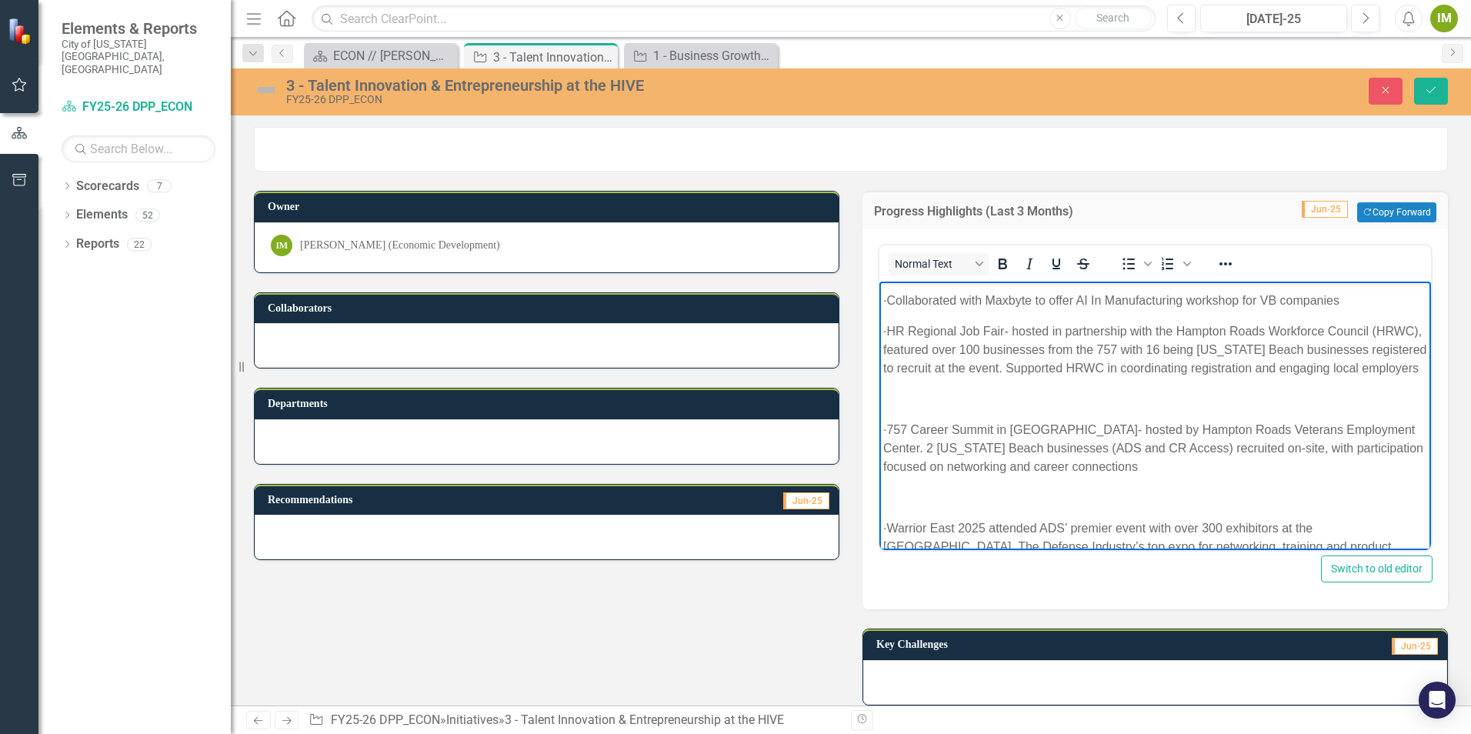
click at [926, 409] on p "Rich Text Area. Press ALT-0 for help." at bounding box center [1155, 399] width 544 height 18
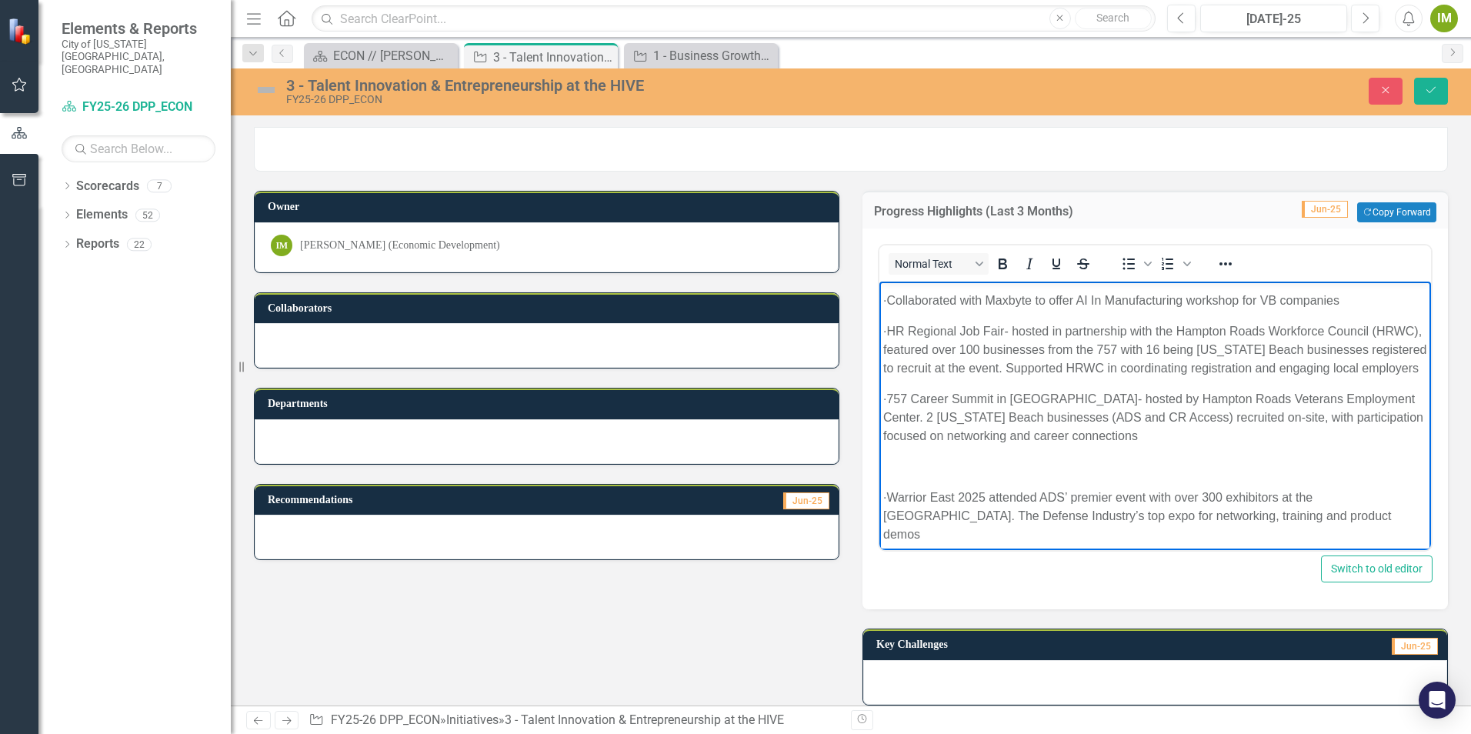
click at [922, 416] on p "· 757 Career Summit in [GEOGRAPHIC_DATA]- hosted by Hampton Roads Veterans Empl…" at bounding box center [1155, 417] width 544 height 55
click at [920, 416] on p "· 757 Career Summit in [GEOGRAPHIC_DATA]- hosted by Hampton Roads Veterans Empl…" at bounding box center [1155, 417] width 544 height 55
click at [949, 476] on p "Rich Text Area. Press ALT-0 for help." at bounding box center [1155, 467] width 544 height 18
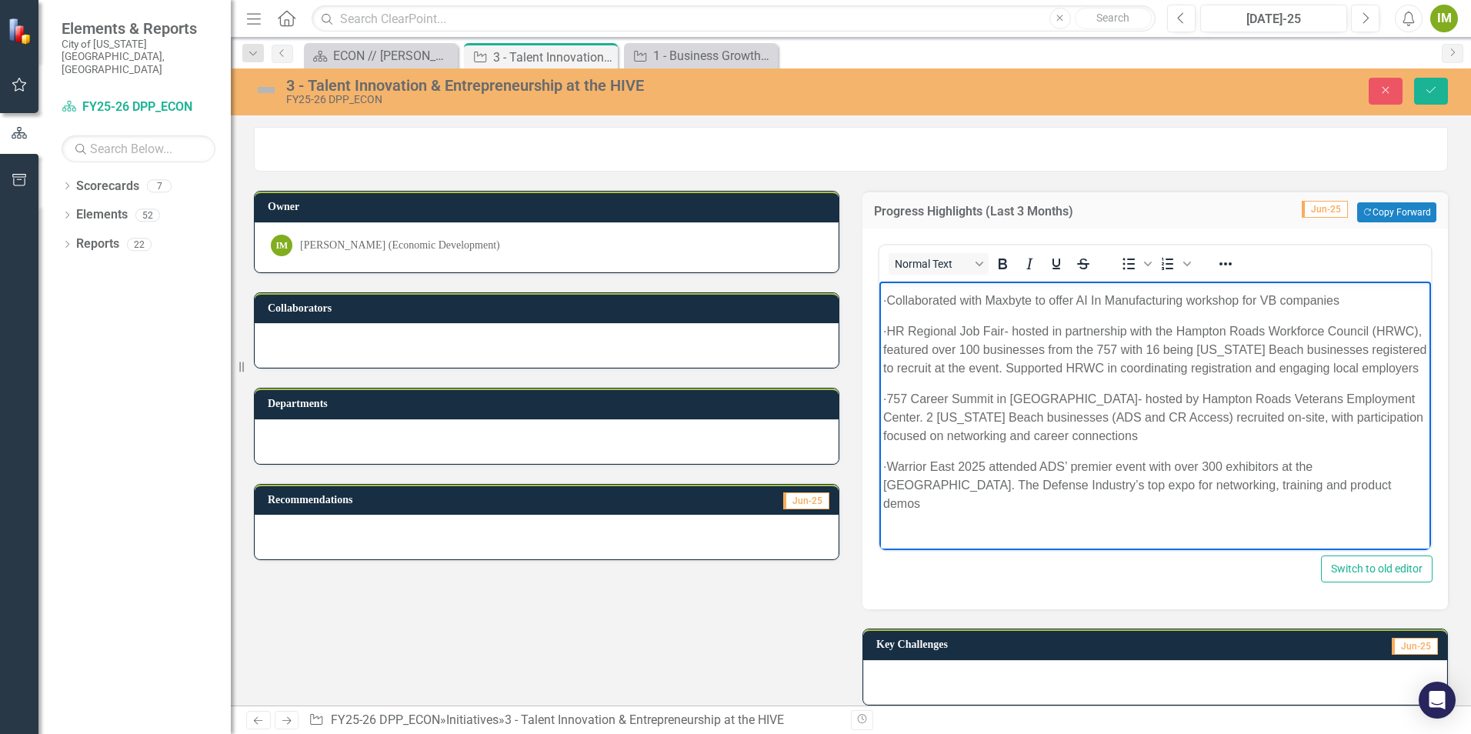
click at [922, 479] on p "· Warrior East 2025 attended ADS’ premier event with over 300 exhibitors at the…" at bounding box center [1155, 485] width 544 height 55
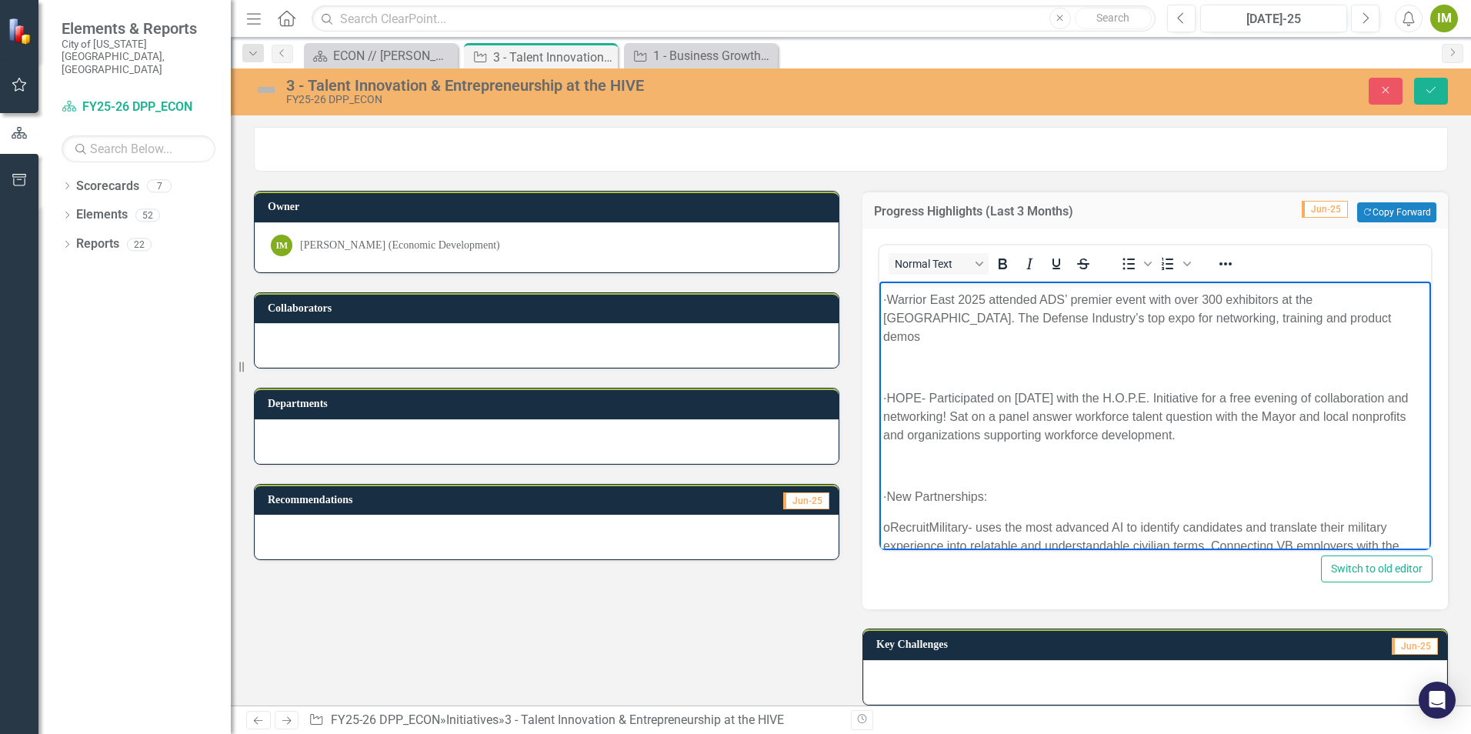
scroll to position [308, 0]
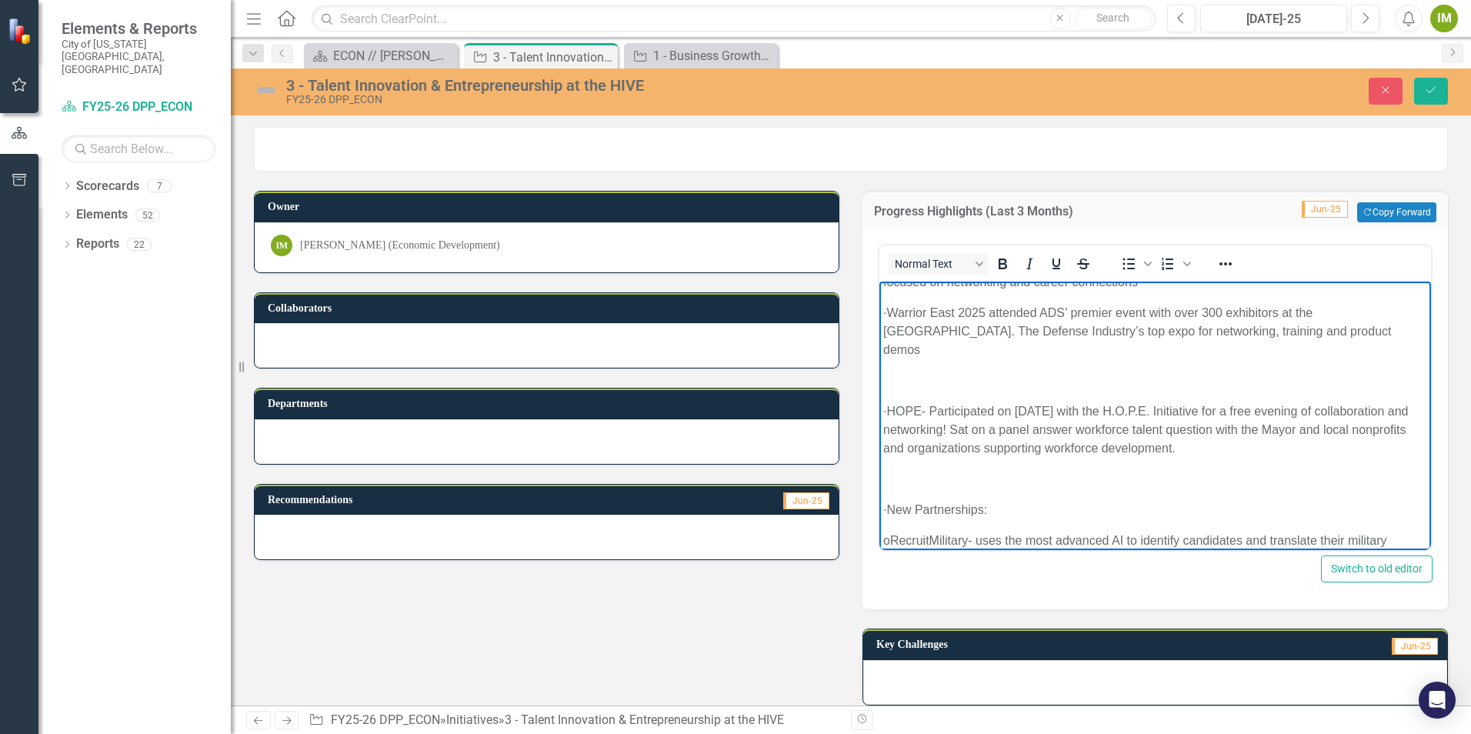
click at [925, 391] on body "· Participated in key strategic regional meetings: o Regional Military Employme…" at bounding box center [1156, 689] width 552 height 1430
click at [929, 384] on p "Rich Text Area. Press ALT-0 for help." at bounding box center [1155, 381] width 544 height 18
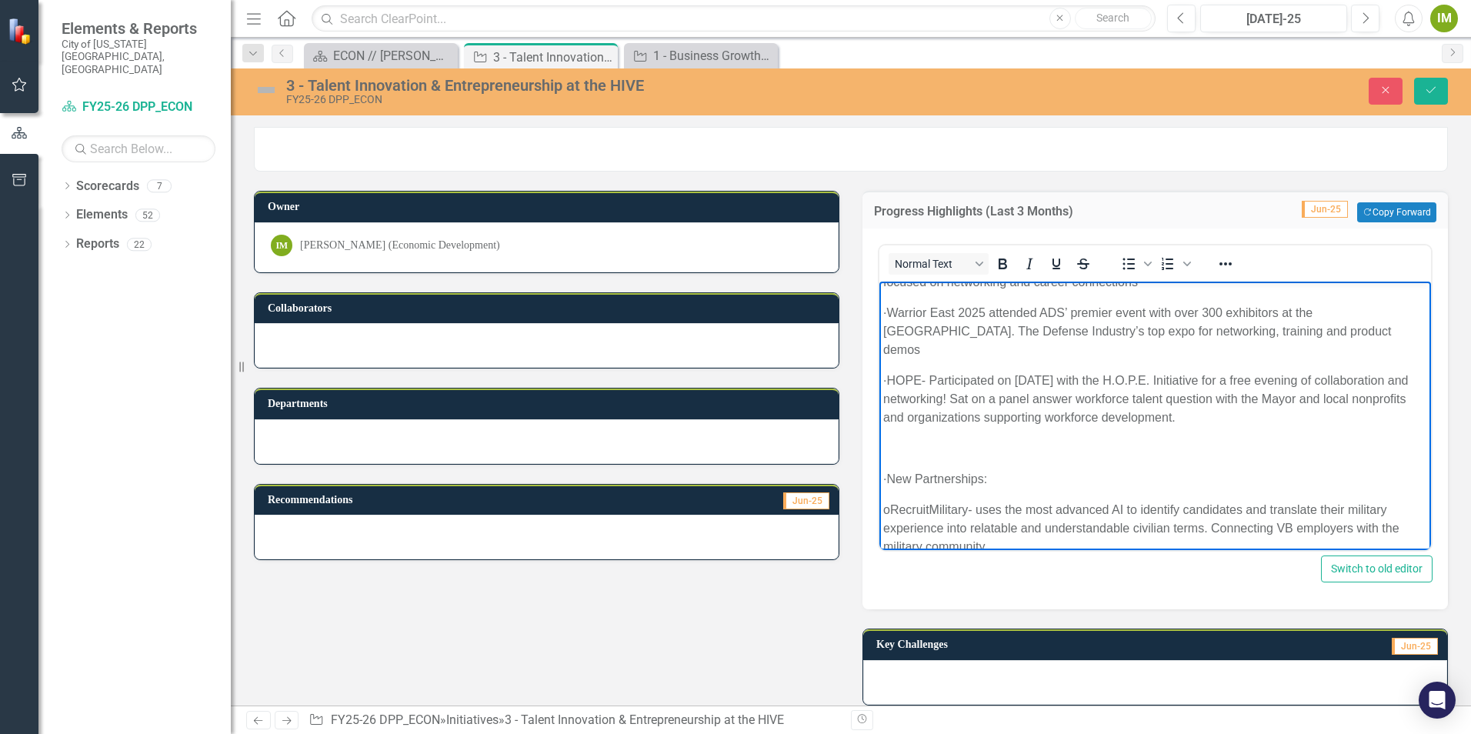
click at [920, 379] on p "· HOPE- Participated on [DATE] with the H.O.P.E. Initiative for a free evening …" at bounding box center [1155, 399] width 544 height 55
click at [926, 459] on body "· Participated in key strategic regional meetings: o Regional Military Employme…" at bounding box center [1156, 673] width 552 height 1399
click at [920, 475] on p "· New Partnerships:" at bounding box center [1155, 479] width 544 height 18
click at [925, 449] on p "Rich Text Area. Press ALT-0 for help." at bounding box center [1155, 448] width 544 height 18
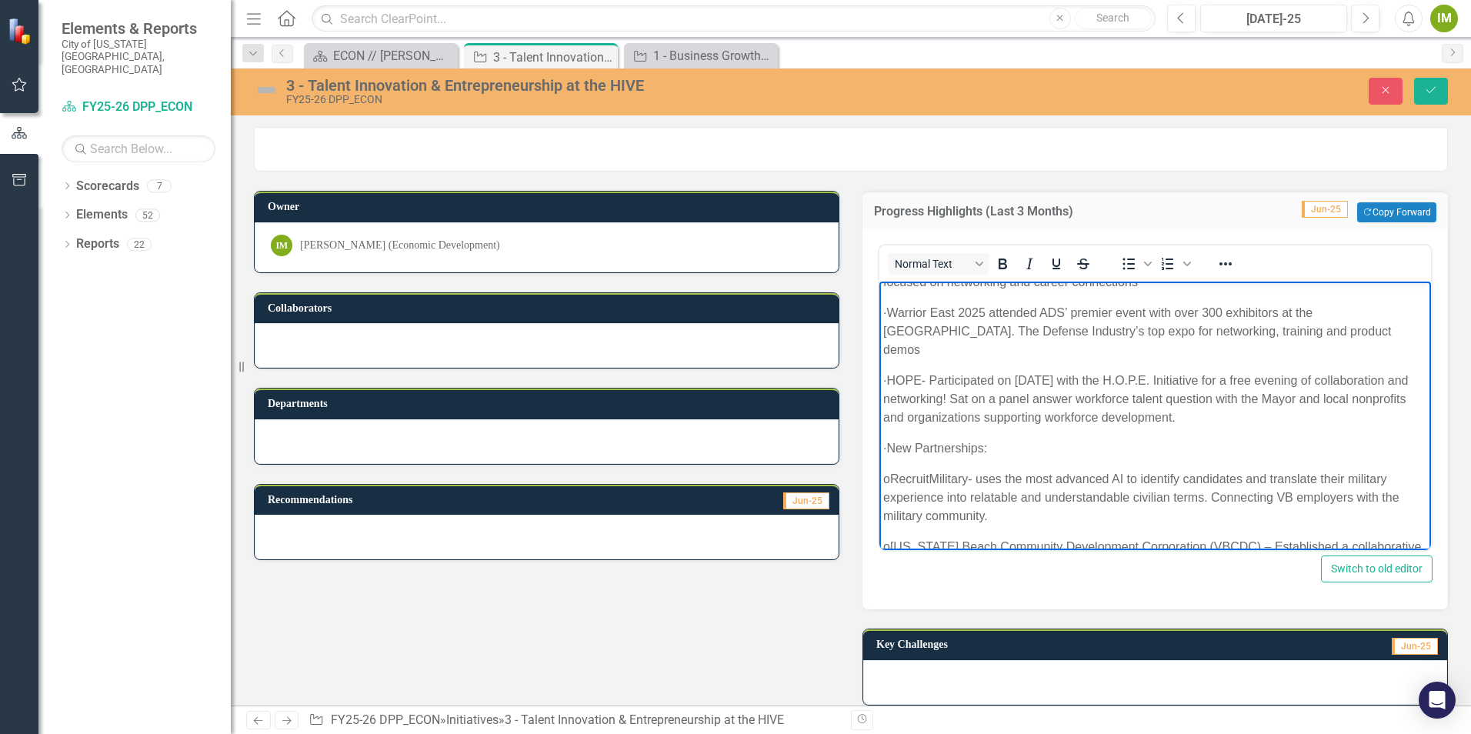
click at [912, 462] on body "· Participated in key strategic regional meetings: o Regional Military Employme…" at bounding box center [1156, 658] width 552 height 1368
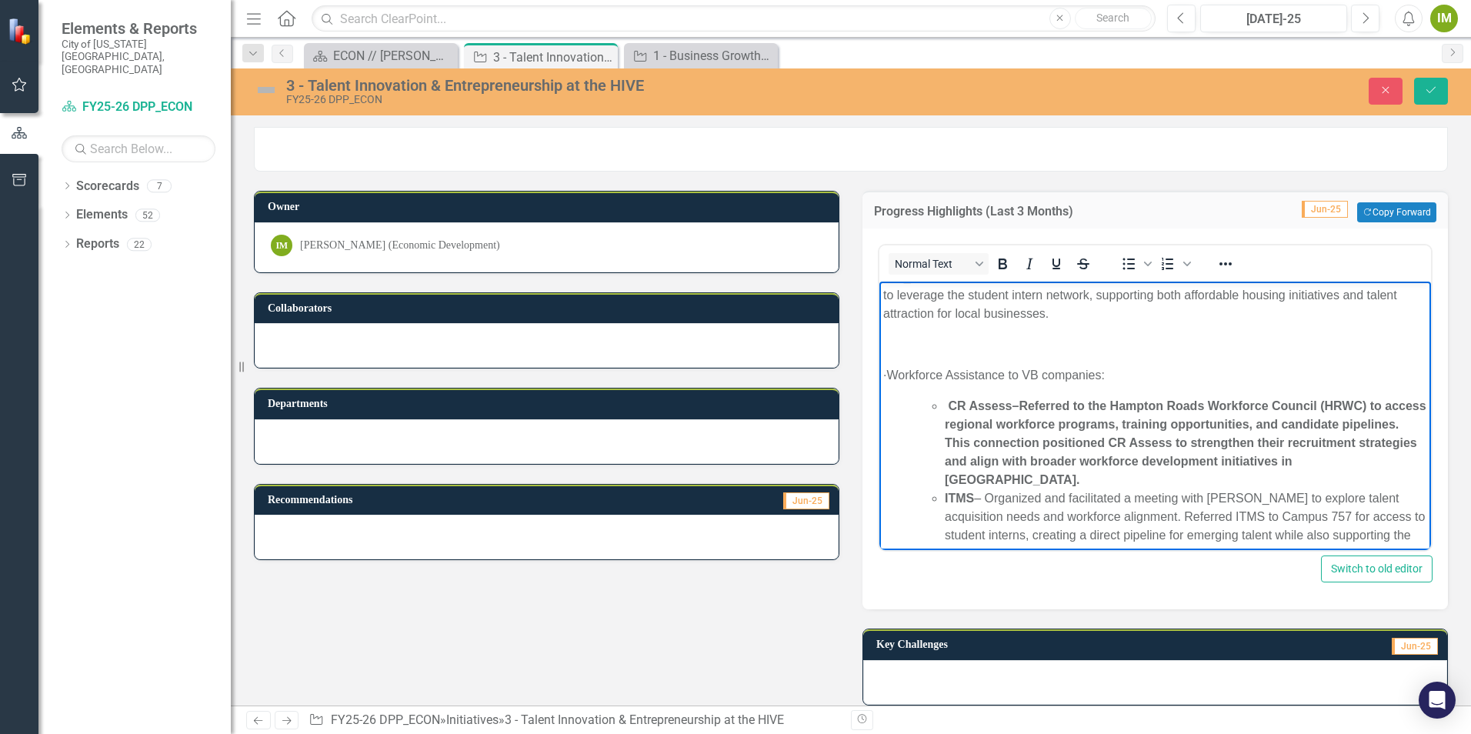
scroll to position [616, 0]
click at [923, 353] on body "· Participated in key strategic regional meetings: o Regional Military Employme…" at bounding box center [1156, 350] width 552 height 1368
click at [916, 351] on p "Rich Text Area. Press ALT-0 for help." at bounding box center [1155, 344] width 544 height 18
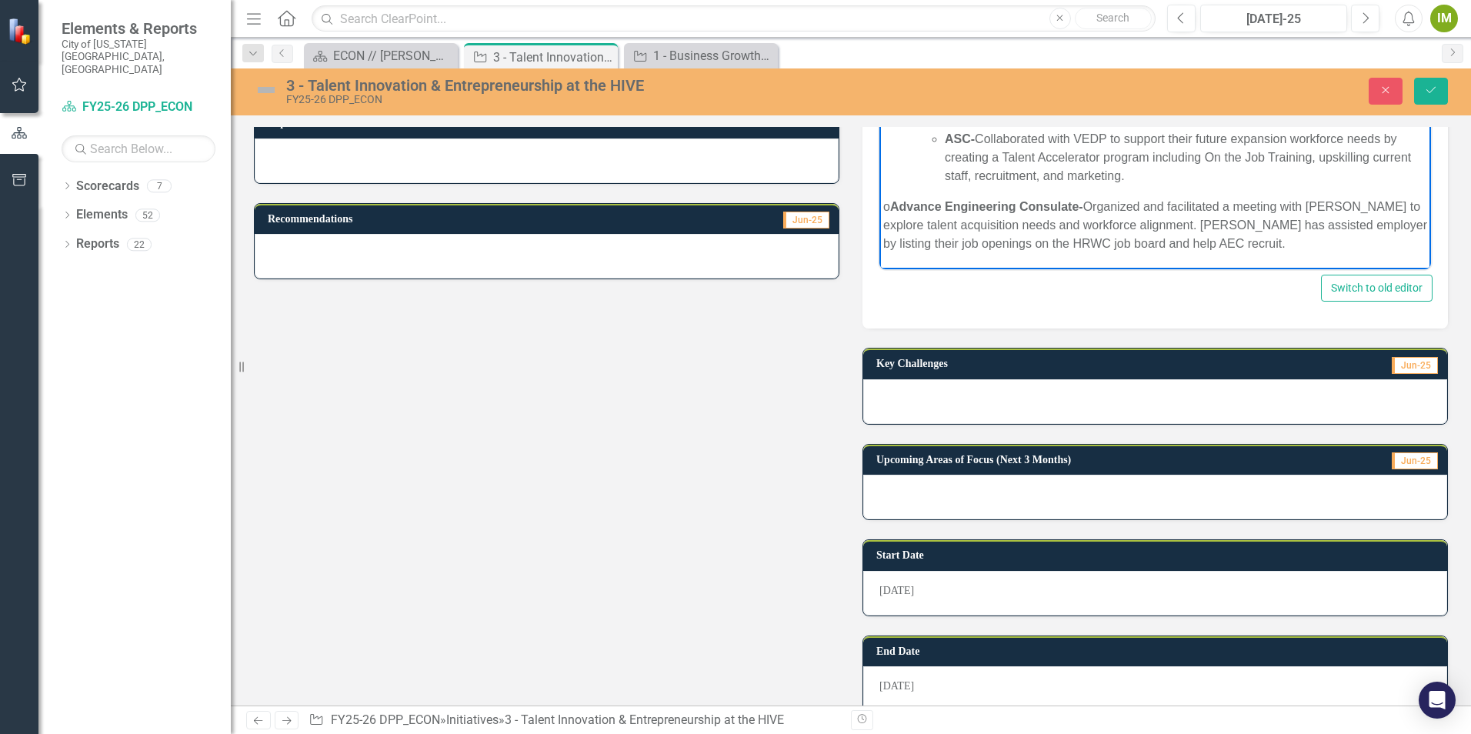
scroll to position [308, 0]
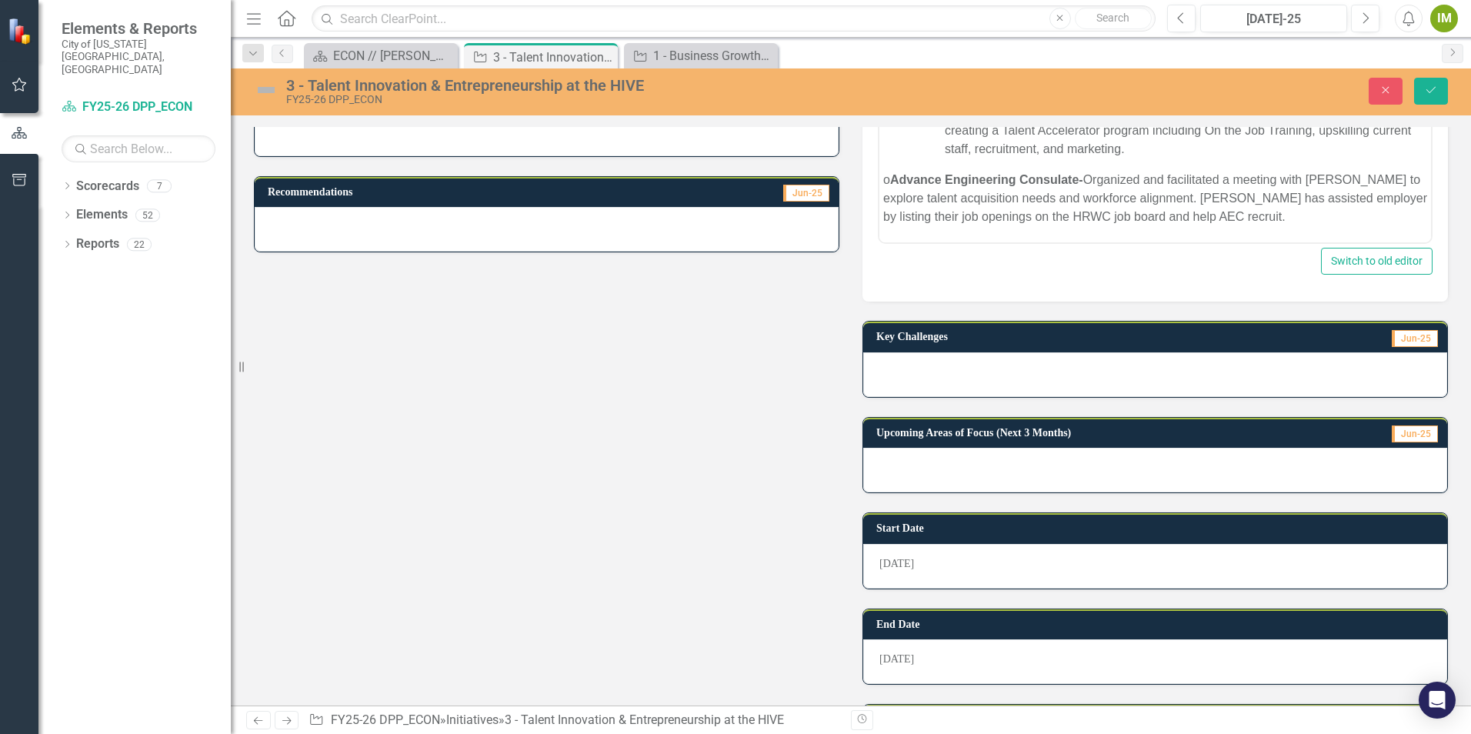
click at [897, 473] on div at bounding box center [1155, 470] width 584 height 45
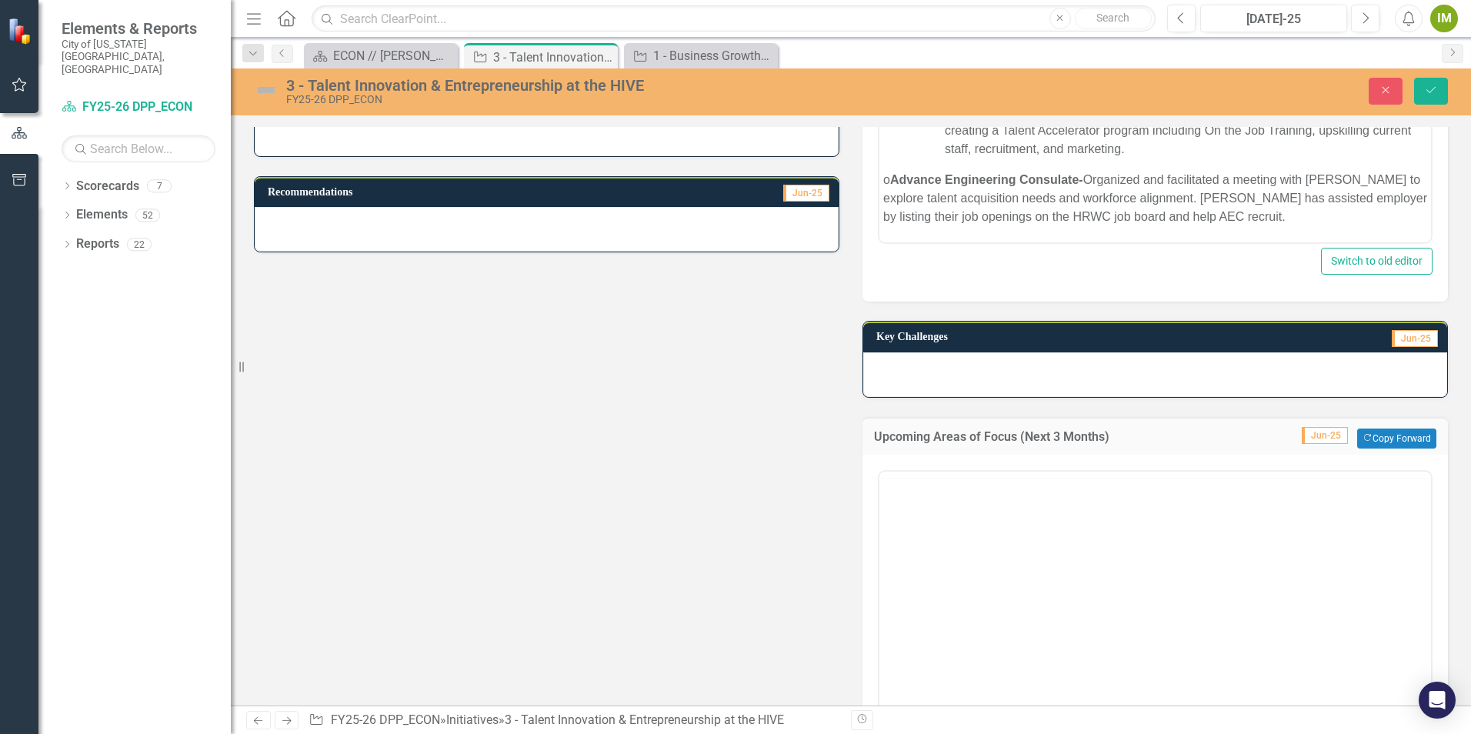
scroll to position [0, 0]
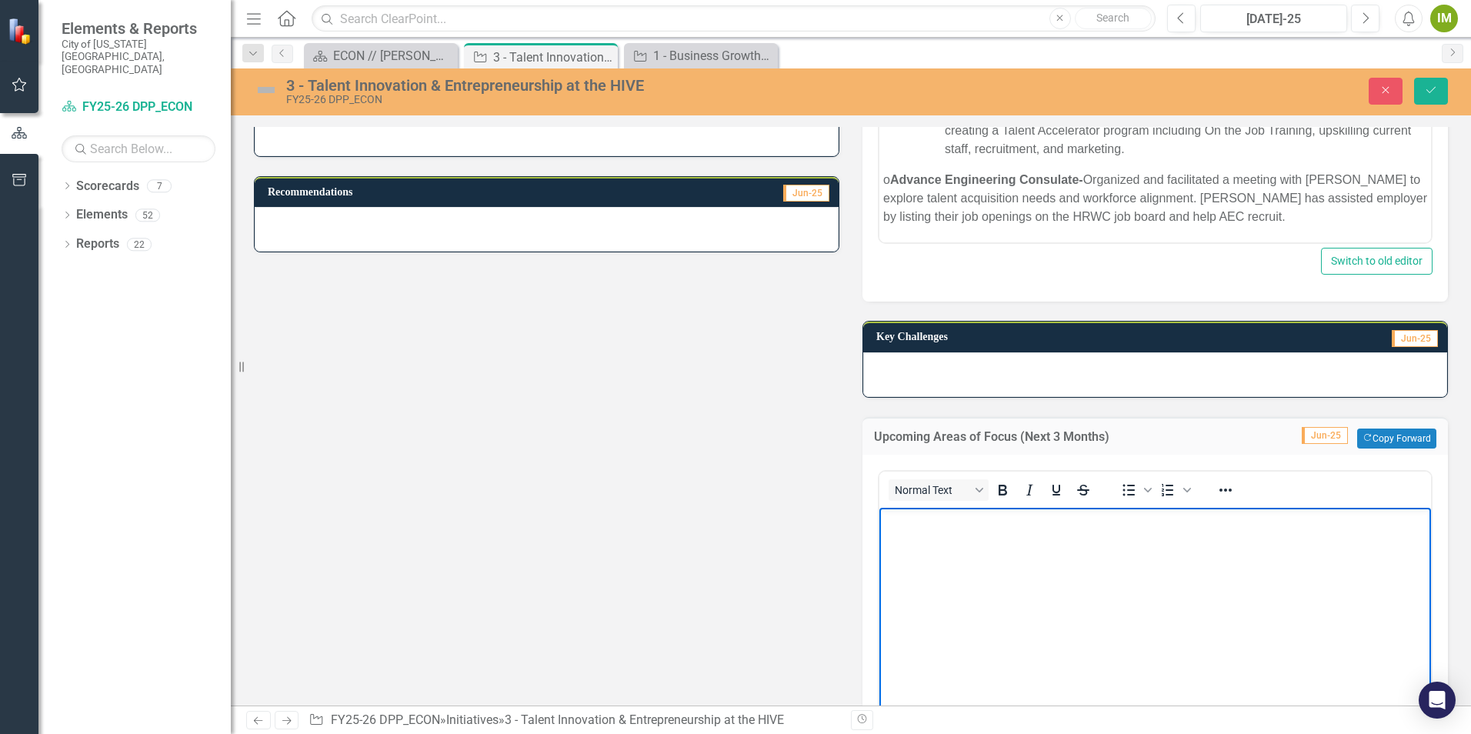
click at [918, 532] on body "Rich Text Area. Press ALT-0 for help." at bounding box center [1156, 622] width 552 height 231
drag, startPoint x: 893, startPoint y: 520, endPoint x: 1042, endPoint y: 619, distance: 178.9
click at [1042, 619] on body "Rich Text Area. Press ALT-0 for help." at bounding box center [1156, 622] width 552 height 231
click at [925, 544] on body "Rich Text Area. Press ALT-0 for help." at bounding box center [1156, 622] width 552 height 231
paste body "Rich Text Area. Press ALT-0 for help."
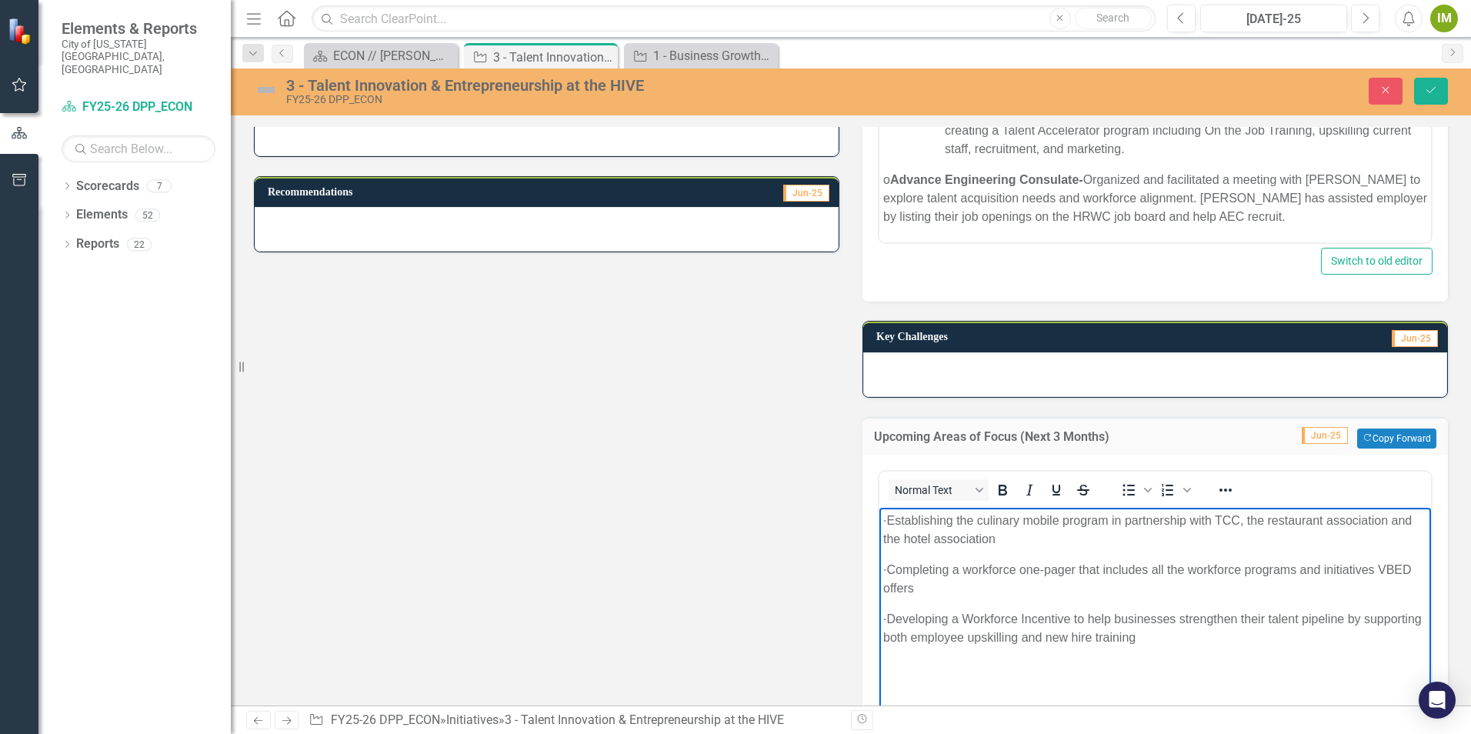
click at [918, 516] on p "· Establishing the culinary mobile program in partnership with TCC, the restaur…" at bounding box center [1155, 529] width 544 height 37
click at [918, 569] on p "· Completing a workforce one-pager that includes all the workforce programs and…" at bounding box center [1155, 578] width 544 height 37
click at [920, 617] on p "· Developing a Workforce Incentive to help businesses strengthen their talent p…" at bounding box center [1155, 627] width 544 height 37
click at [1429, 91] on icon "Save" at bounding box center [1431, 90] width 14 height 11
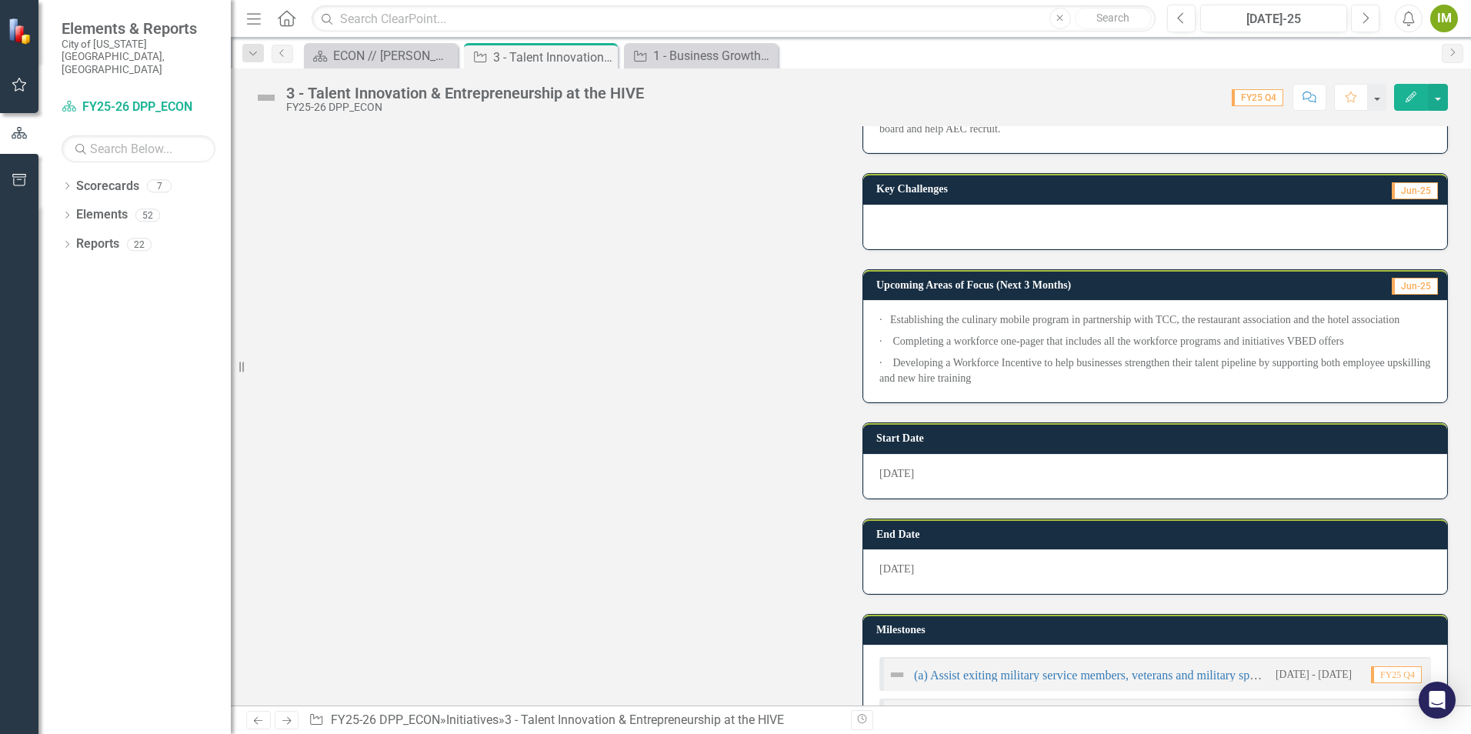
scroll to position [1154, 0]
